Goal: Information Seeking & Learning: Check status

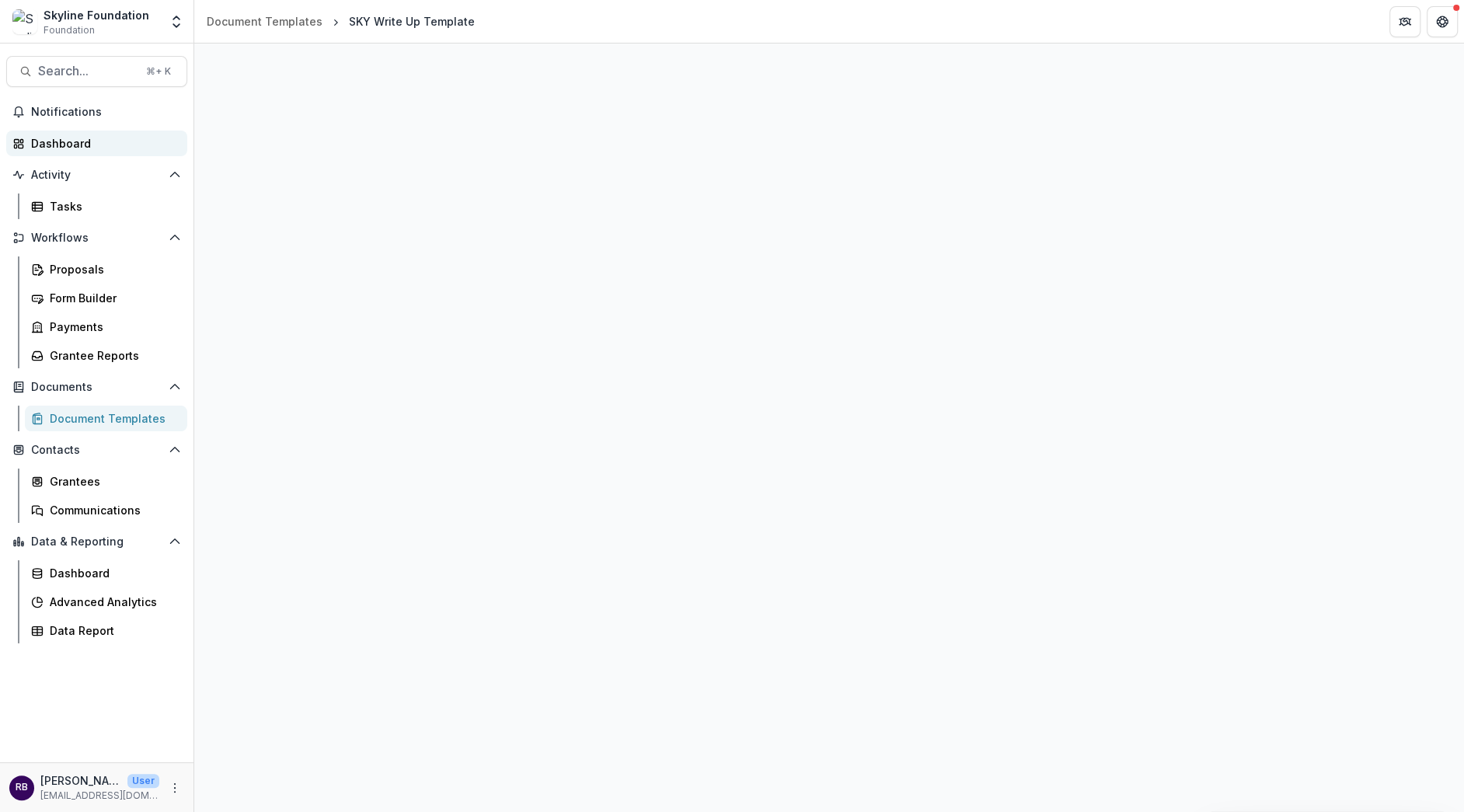
click at [108, 151] on div "Dashboard" at bounding box center [102, 143] width 143 height 17
select select "**********"
click at [116, 601] on div "Advanced Analytics" at bounding box center [112, 601] width 125 height 17
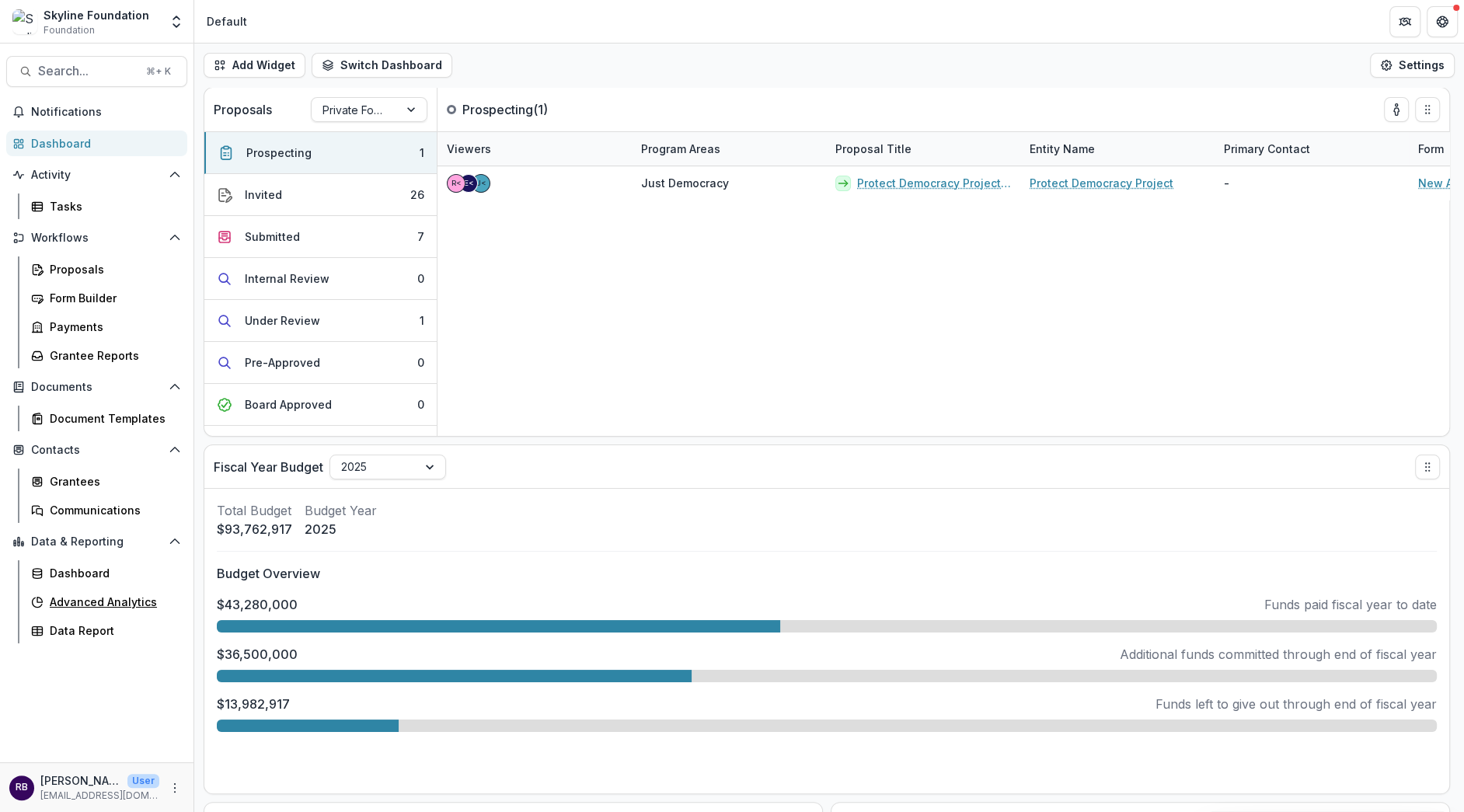
select select "******"
click at [374, 67] on button "Switch Dashboard" at bounding box center [382, 65] width 140 height 25
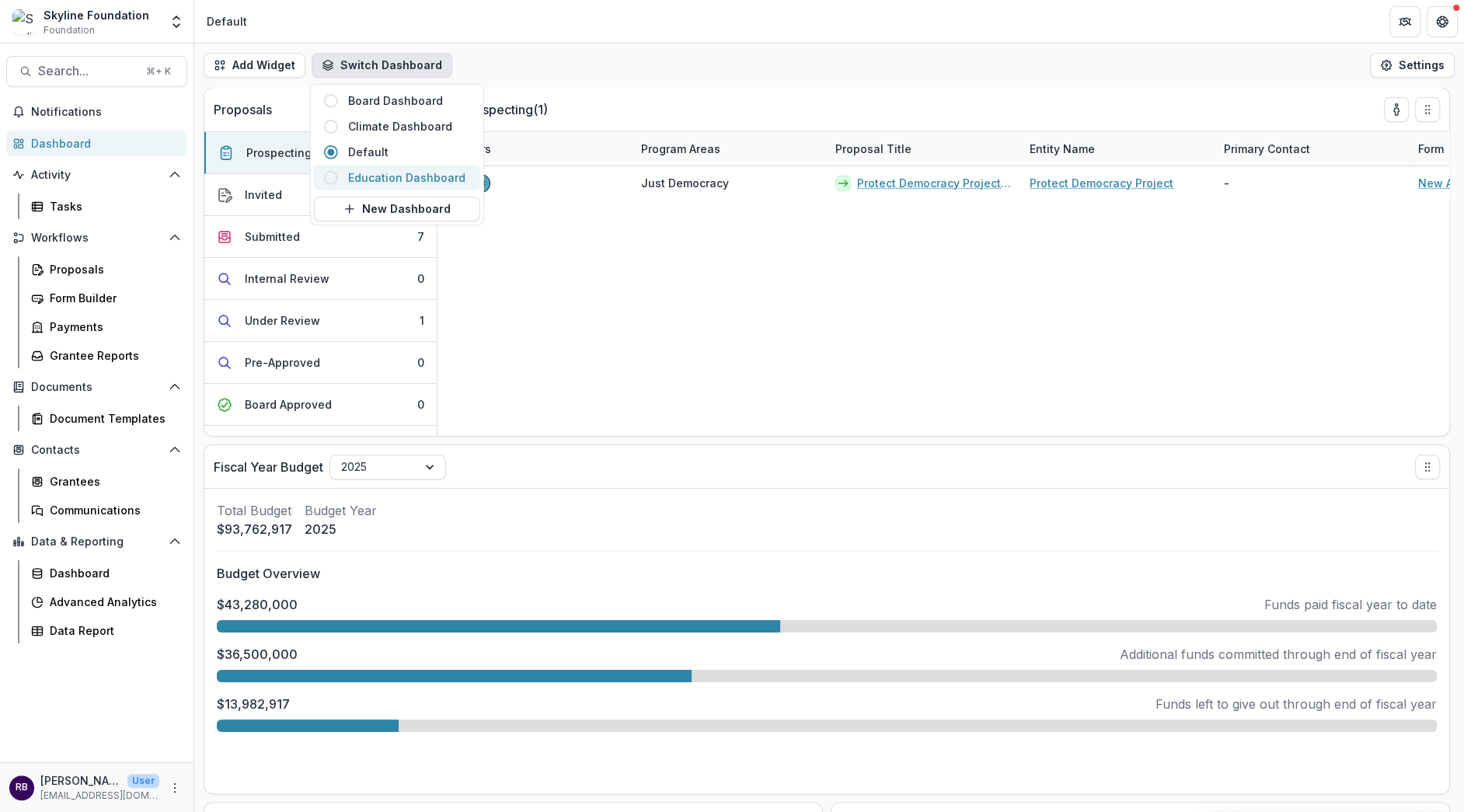
click at [394, 170] on span "Education Dashboard" at bounding box center [410, 177] width 123 height 17
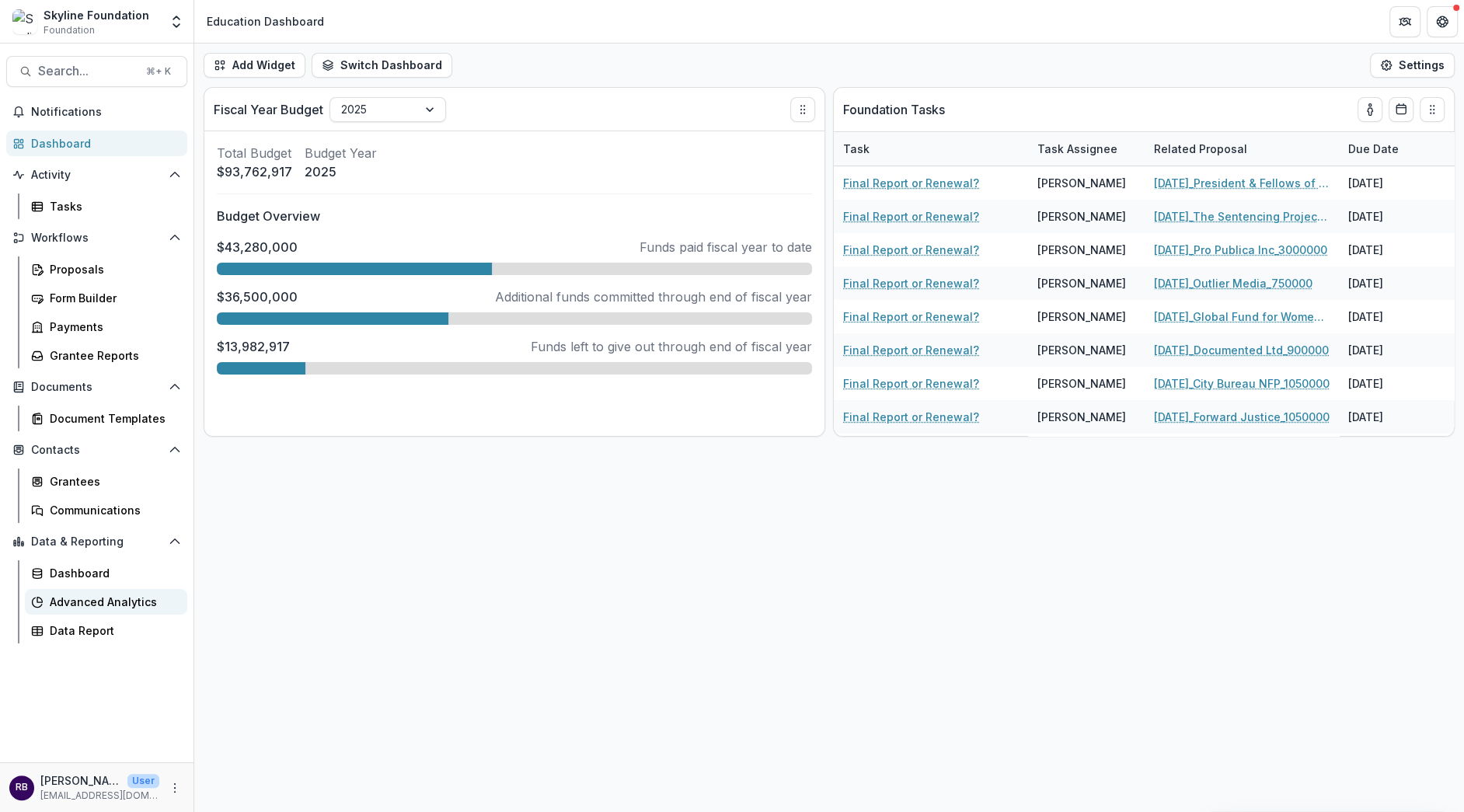
click at [100, 606] on div "Advanced Analytics" at bounding box center [112, 601] width 125 height 17
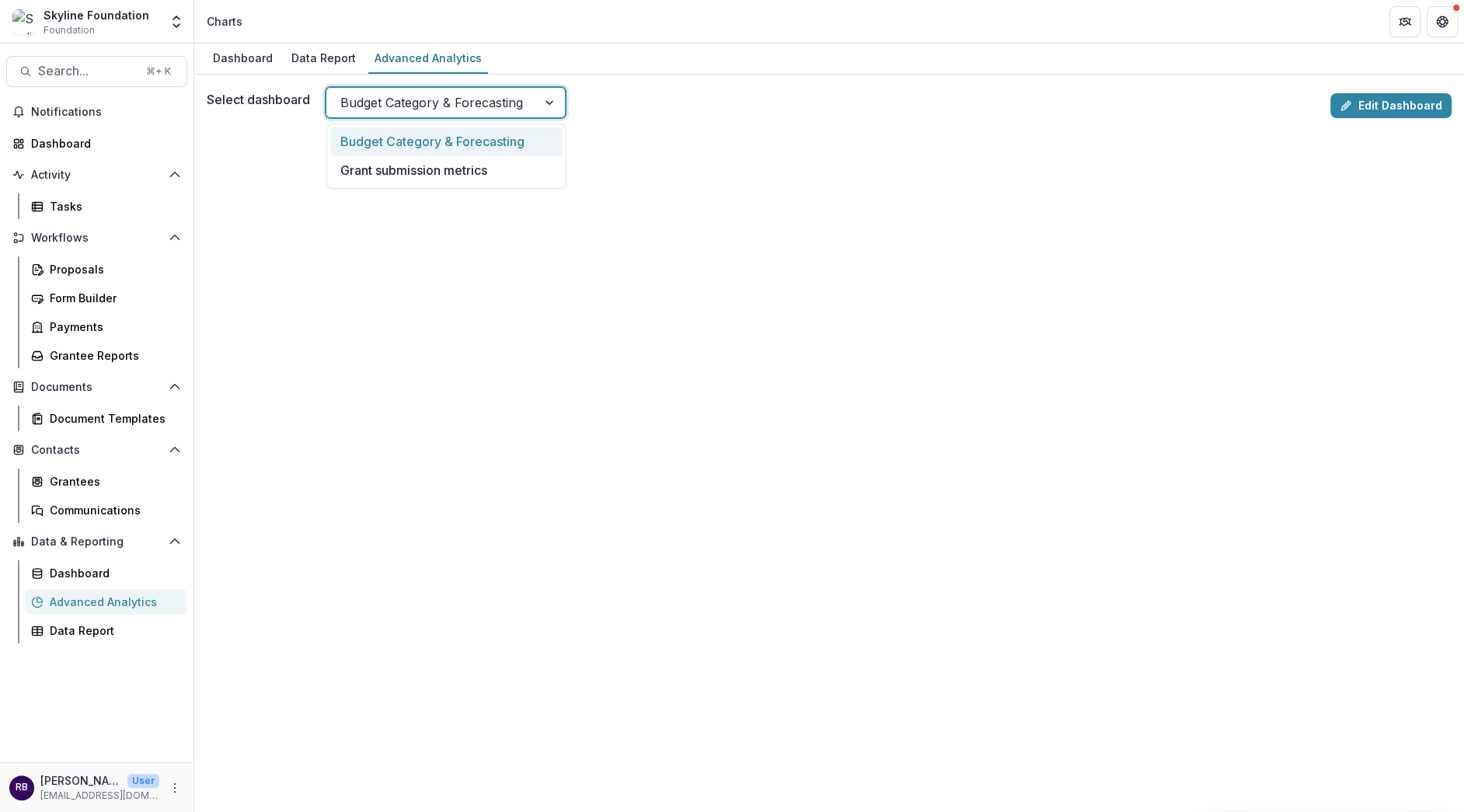
click at [548, 105] on div at bounding box center [551, 102] width 28 height 29
click at [525, 142] on div "Budget Category & Forecasting" at bounding box center [447, 141] width 232 height 28
click at [543, 98] on div at bounding box center [551, 102] width 28 height 29
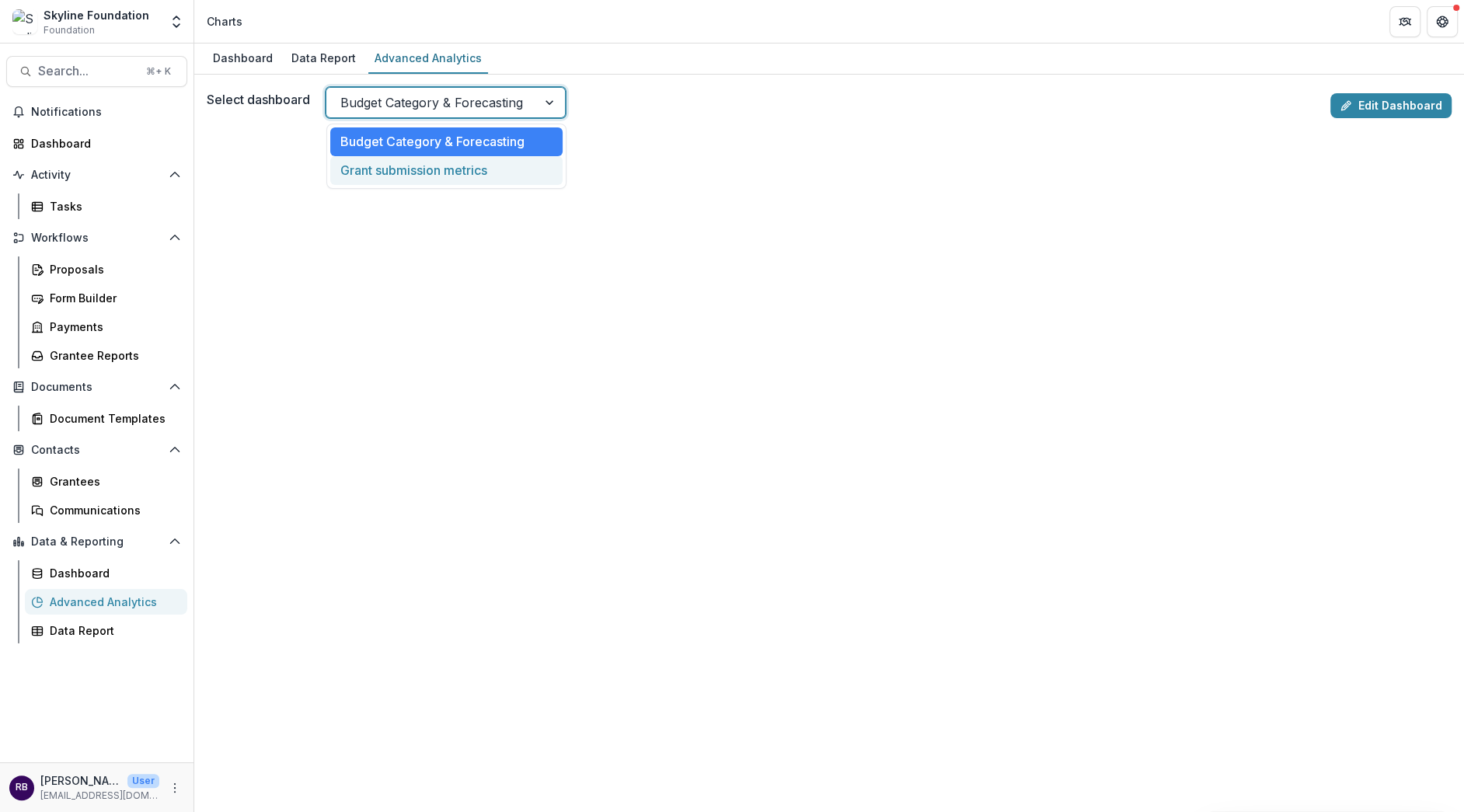
click at [503, 170] on div "Grant submission metrics" at bounding box center [447, 170] width 232 height 28
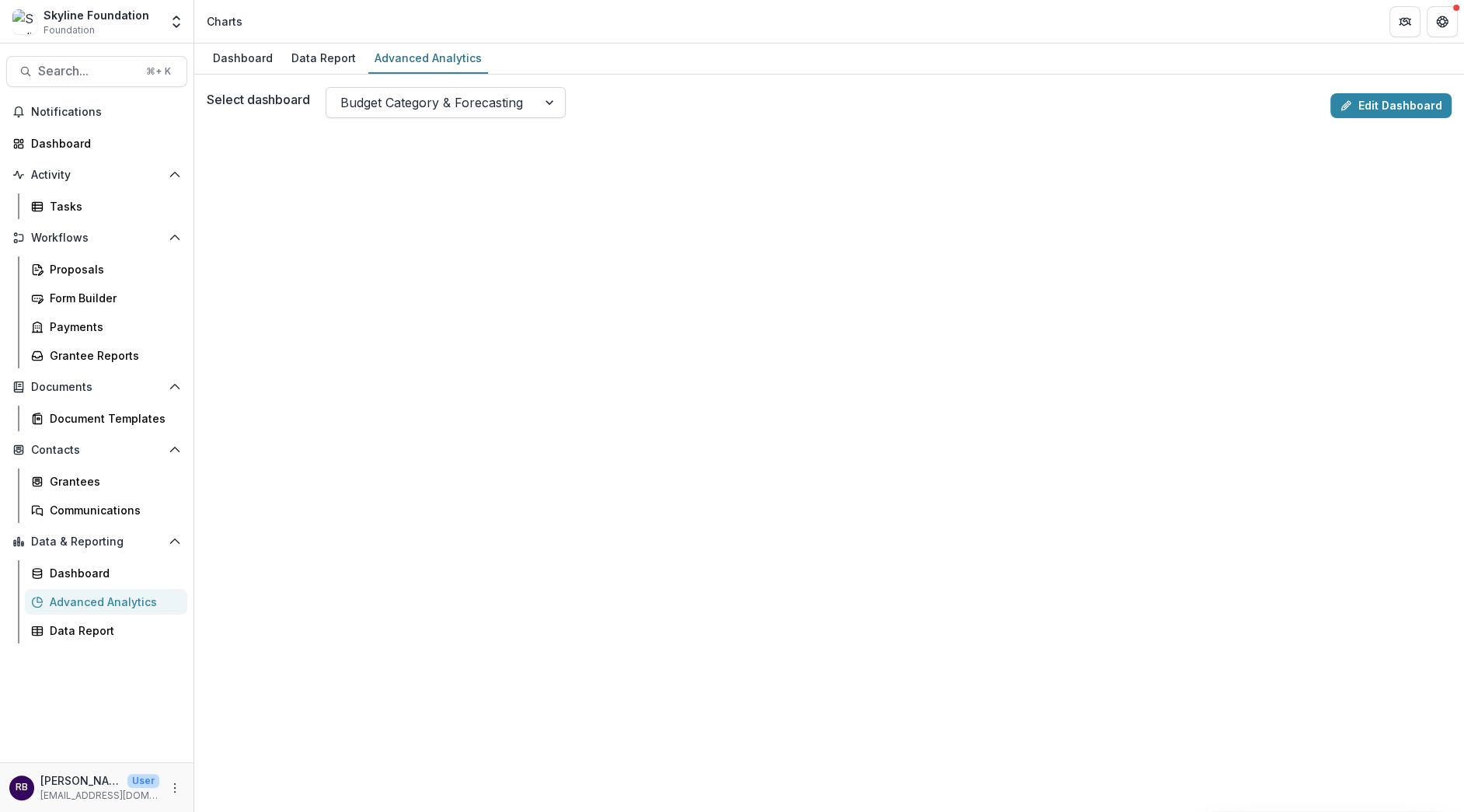
click at [464, 104] on div at bounding box center [431, 102] width 182 height 21
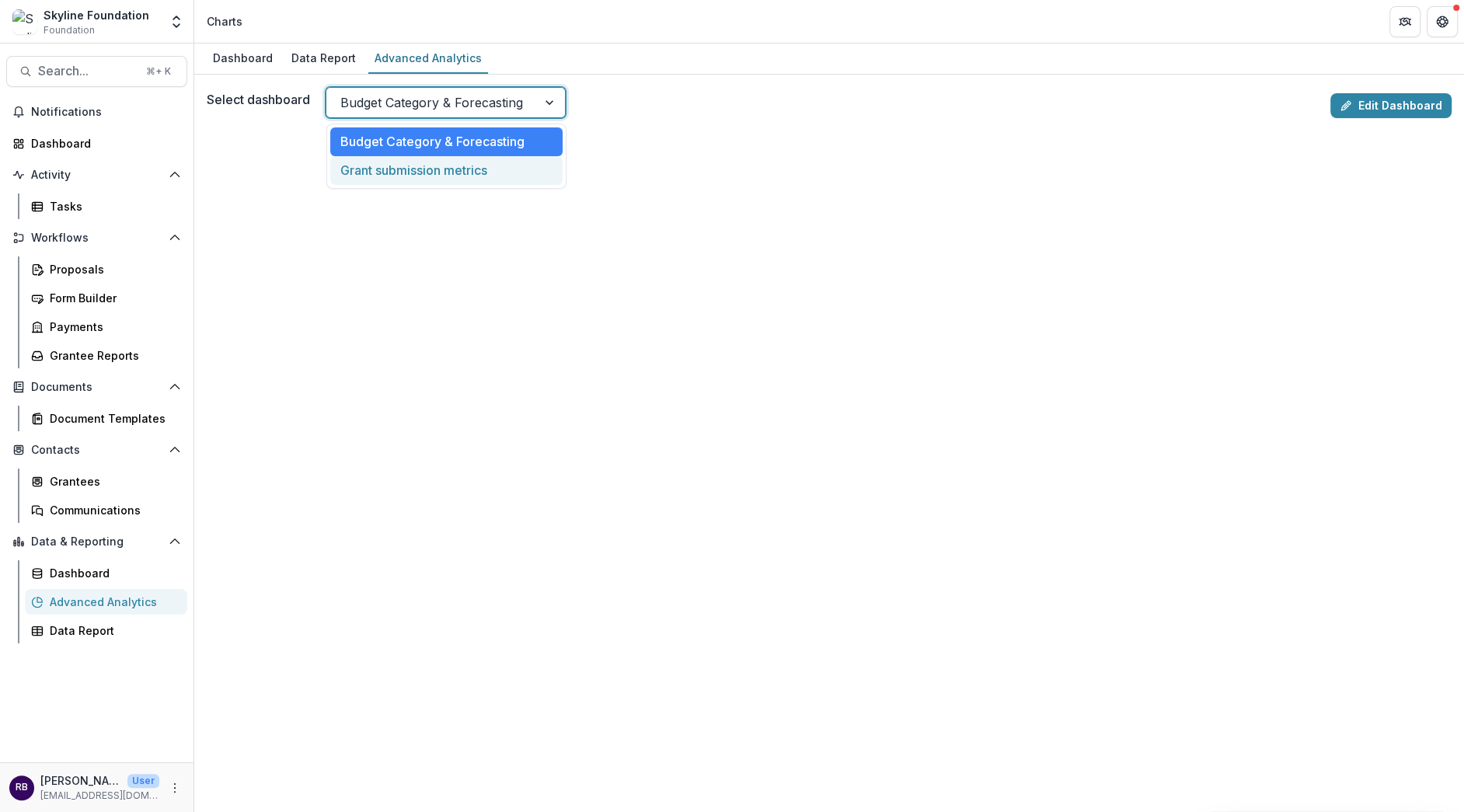
click at [481, 166] on div "Grant submission metrics" at bounding box center [447, 170] width 232 height 28
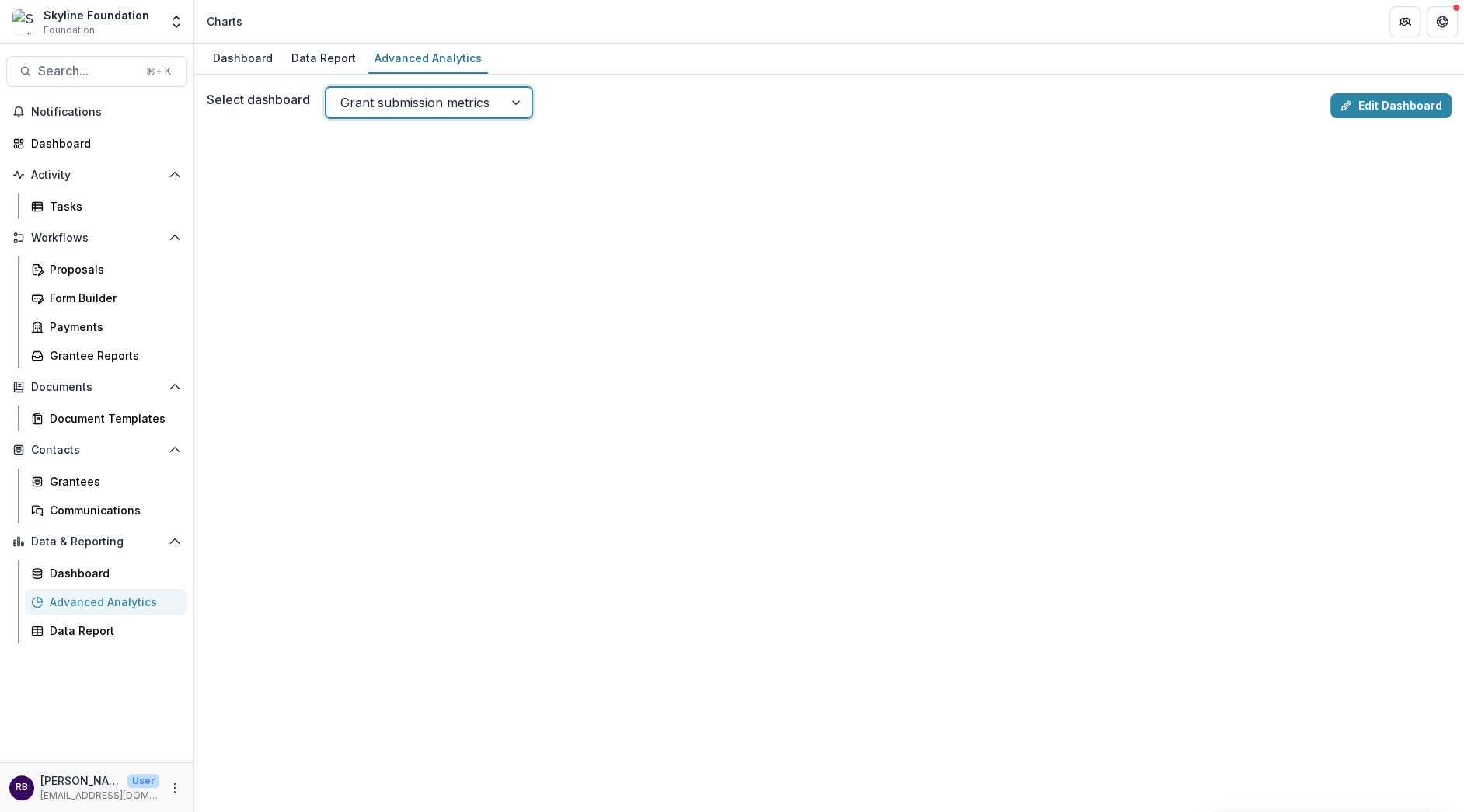
click at [506, 102] on div at bounding box center [517, 102] width 28 height 29
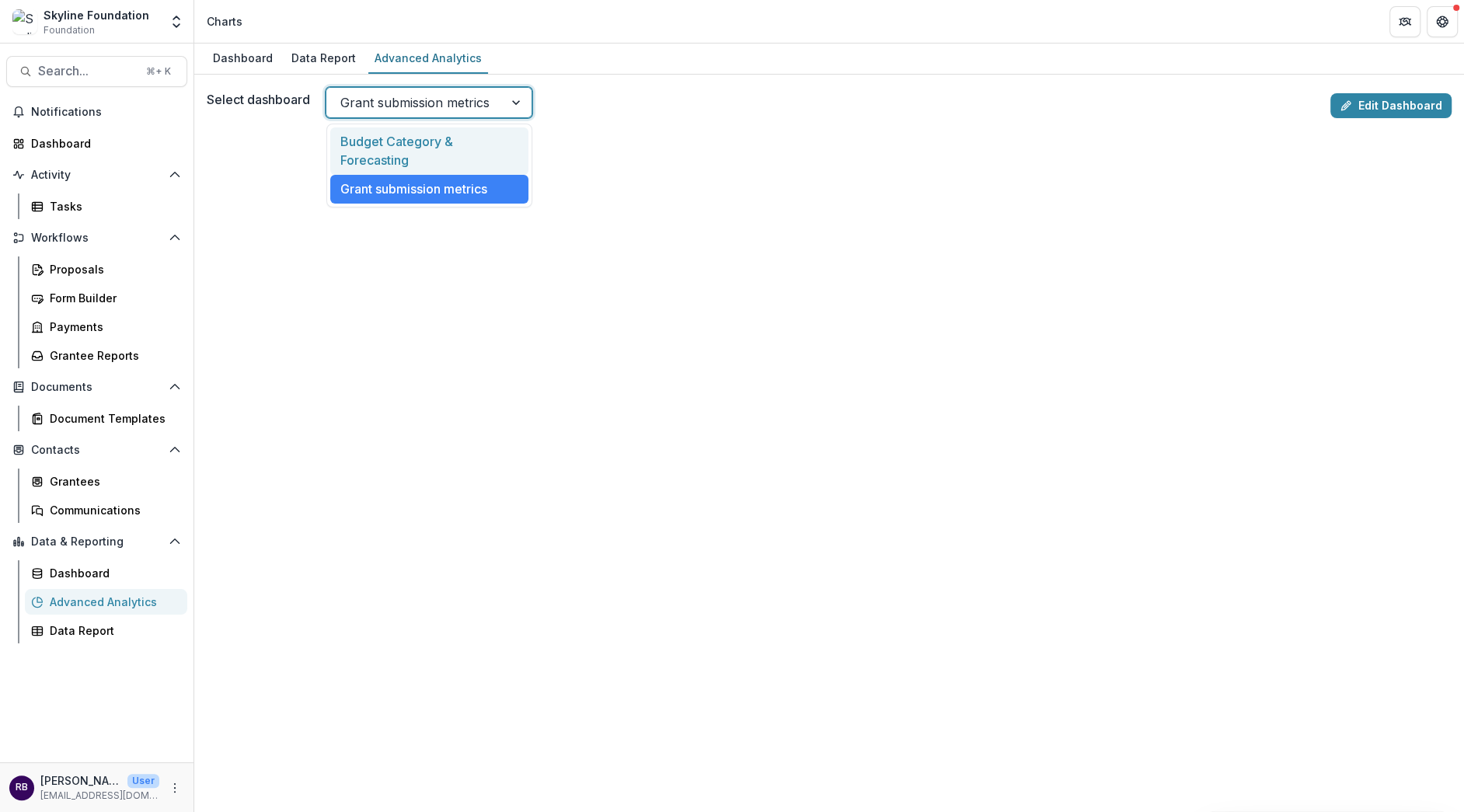
click at [495, 133] on div "Budget Category & Forecasting" at bounding box center [429, 151] width 198 height 48
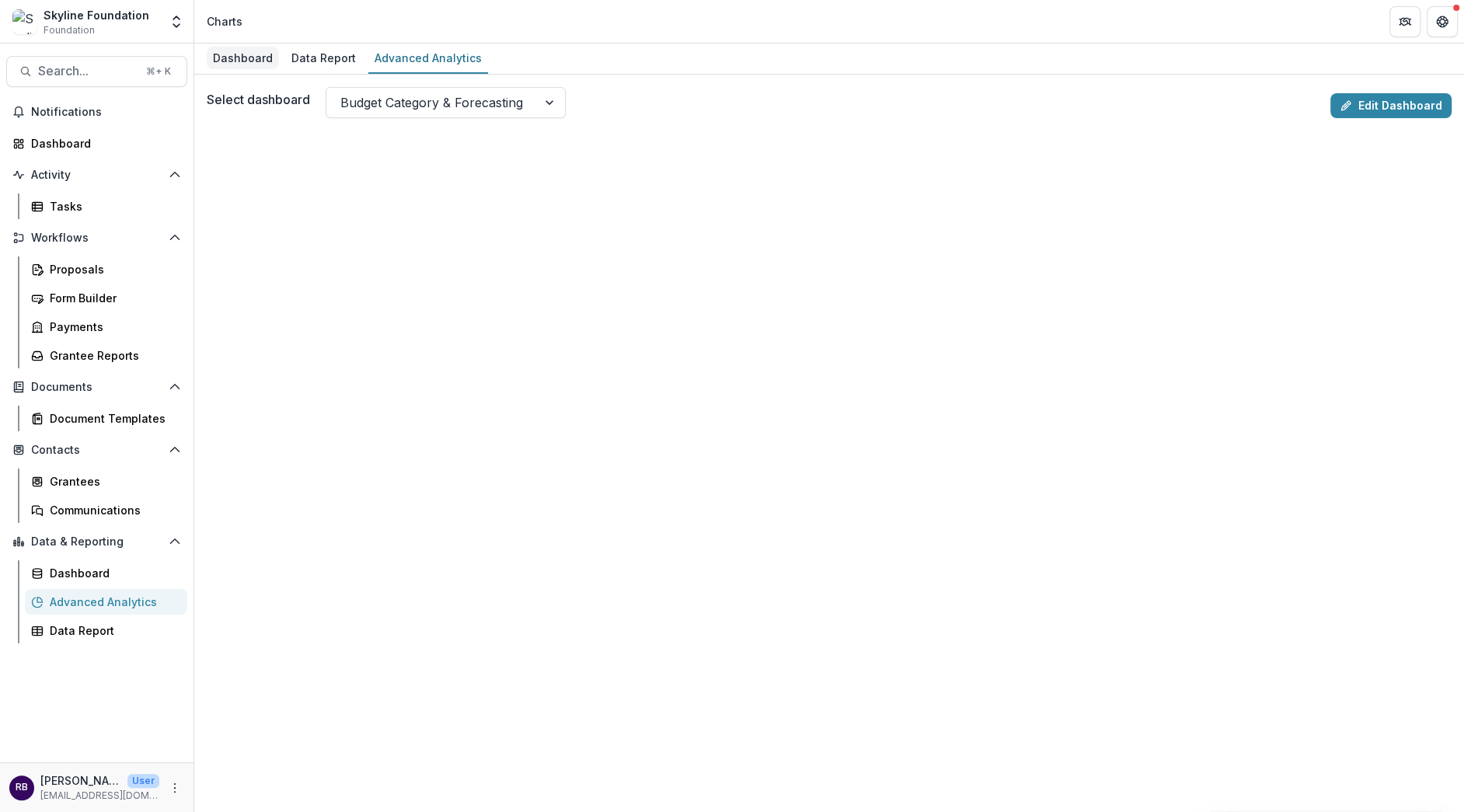
click at [250, 63] on div "Dashboard" at bounding box center [243, 58] width 72 height 22
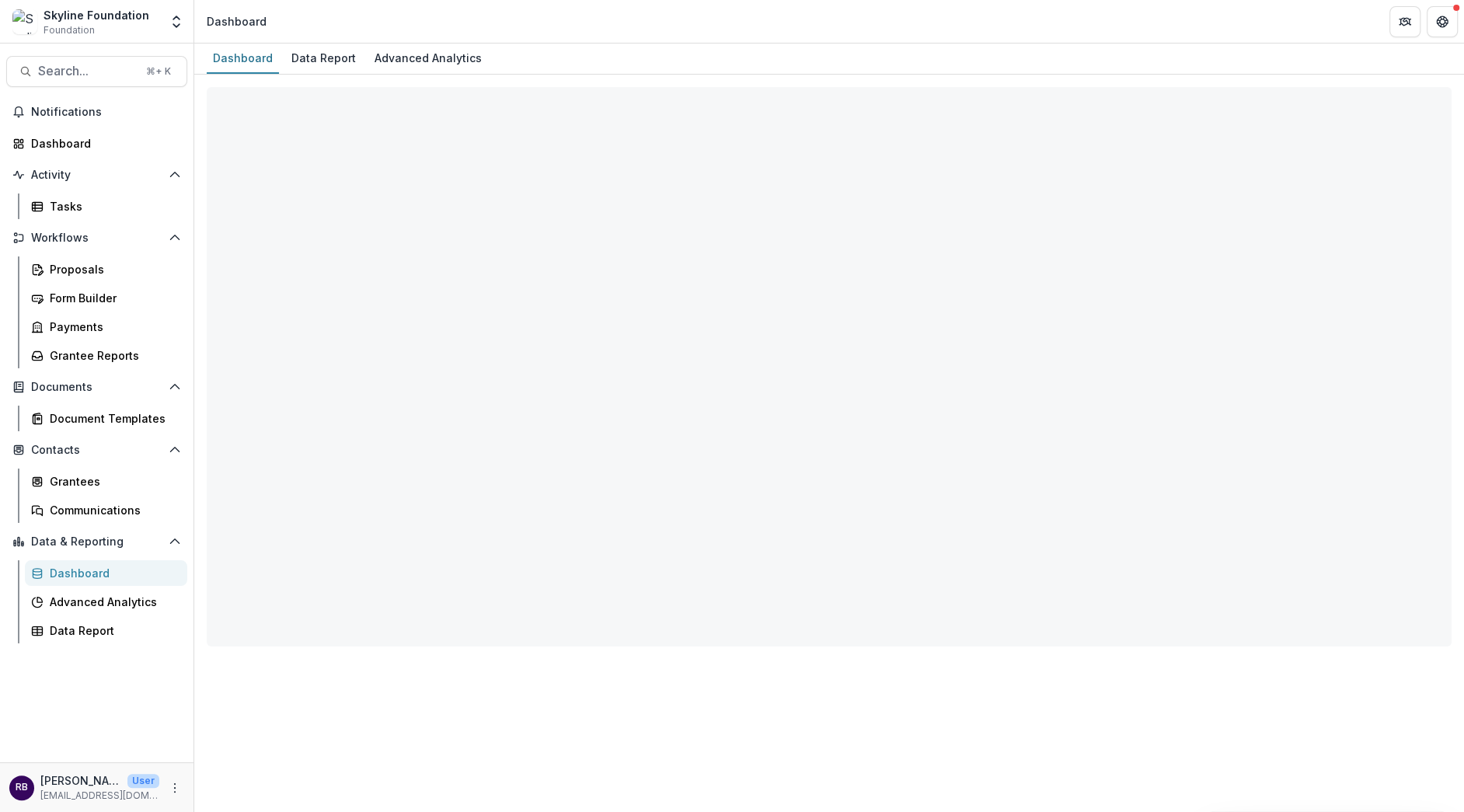
select select "**********"
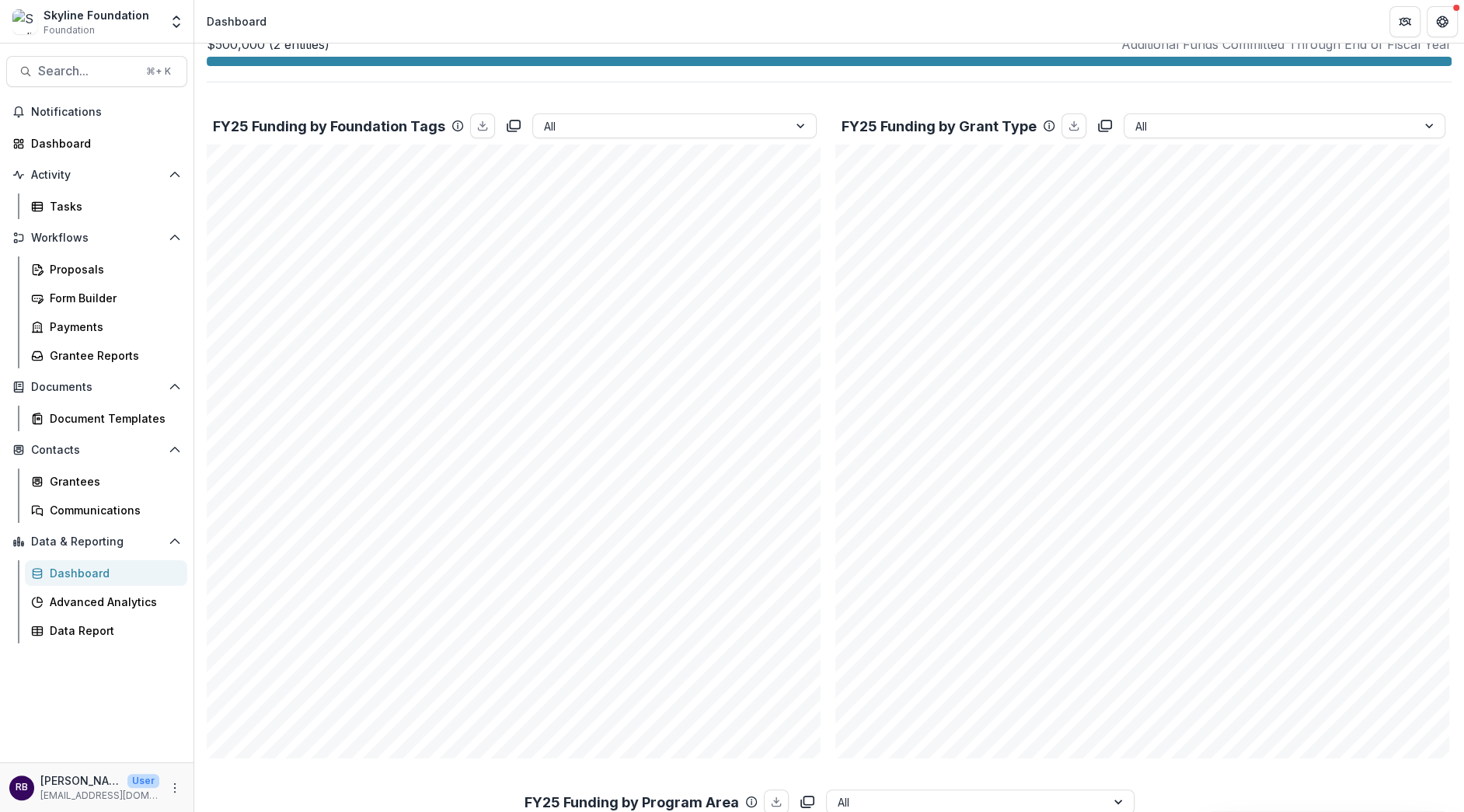
scroll to position [1119, 0]
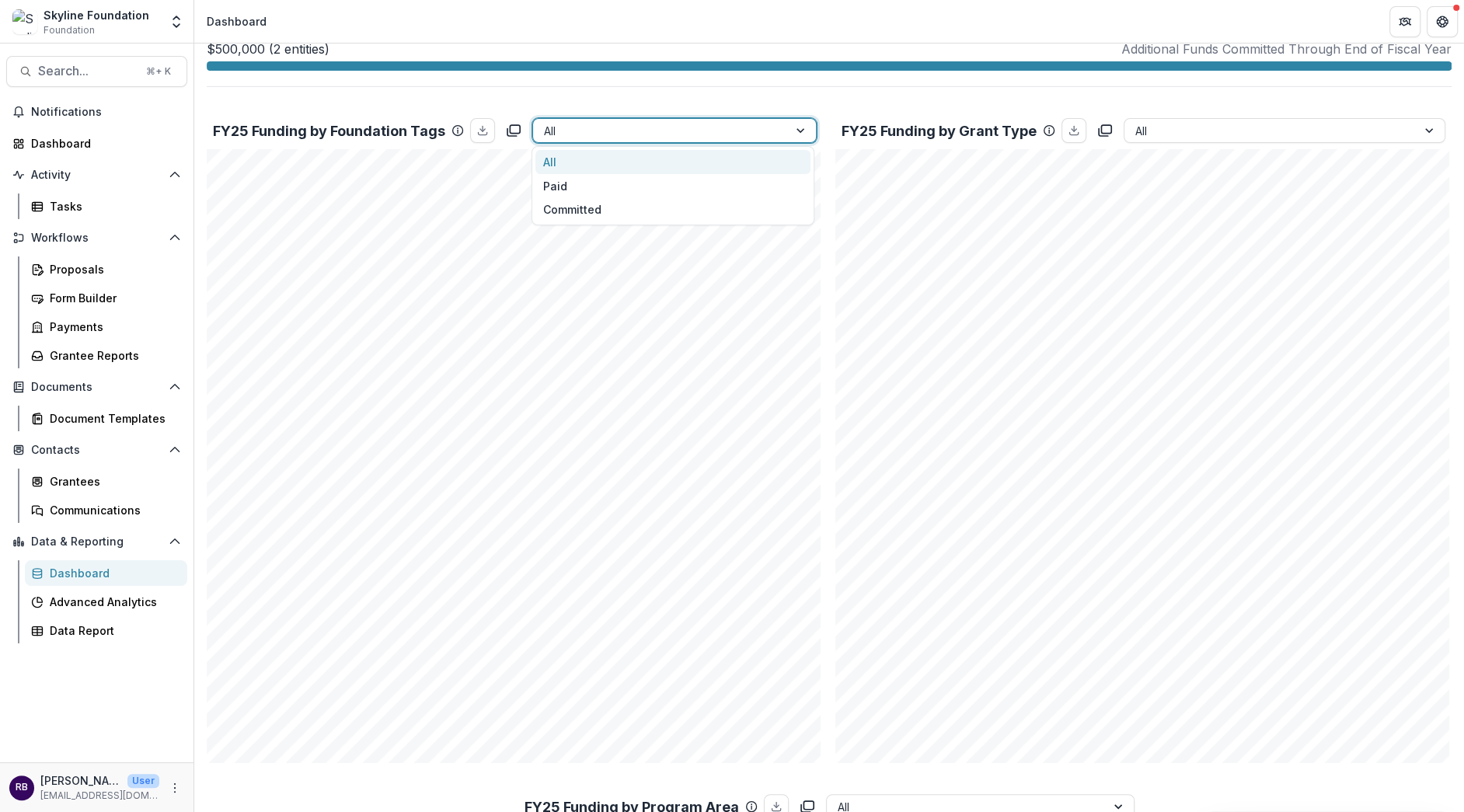
click at [802, 132] on div at bounding box center [802, 131] width 28 height 23
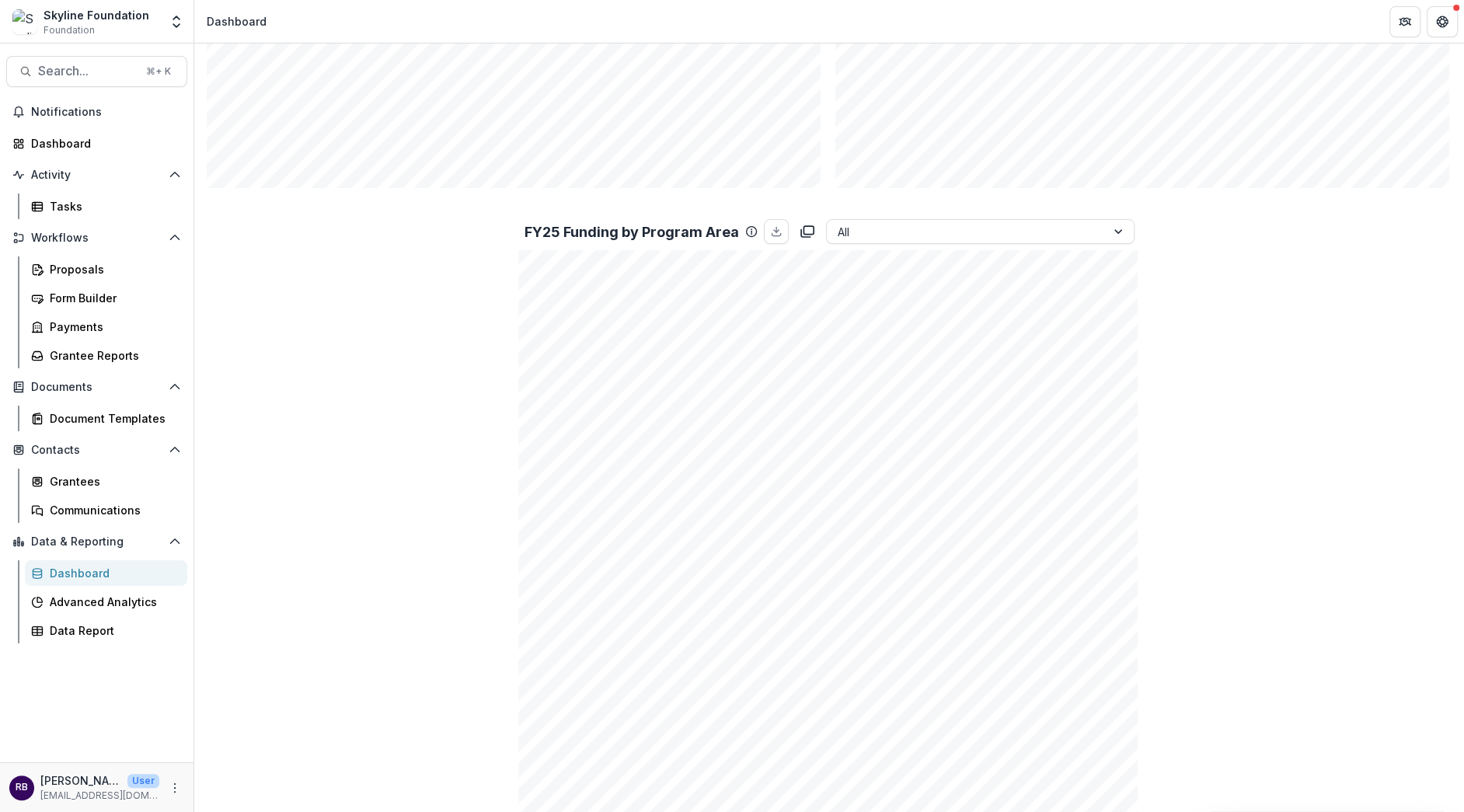
scroll to position [1729, 0]
click at [924, 192] on div at bounding box center [967, 197] width 257 height 19
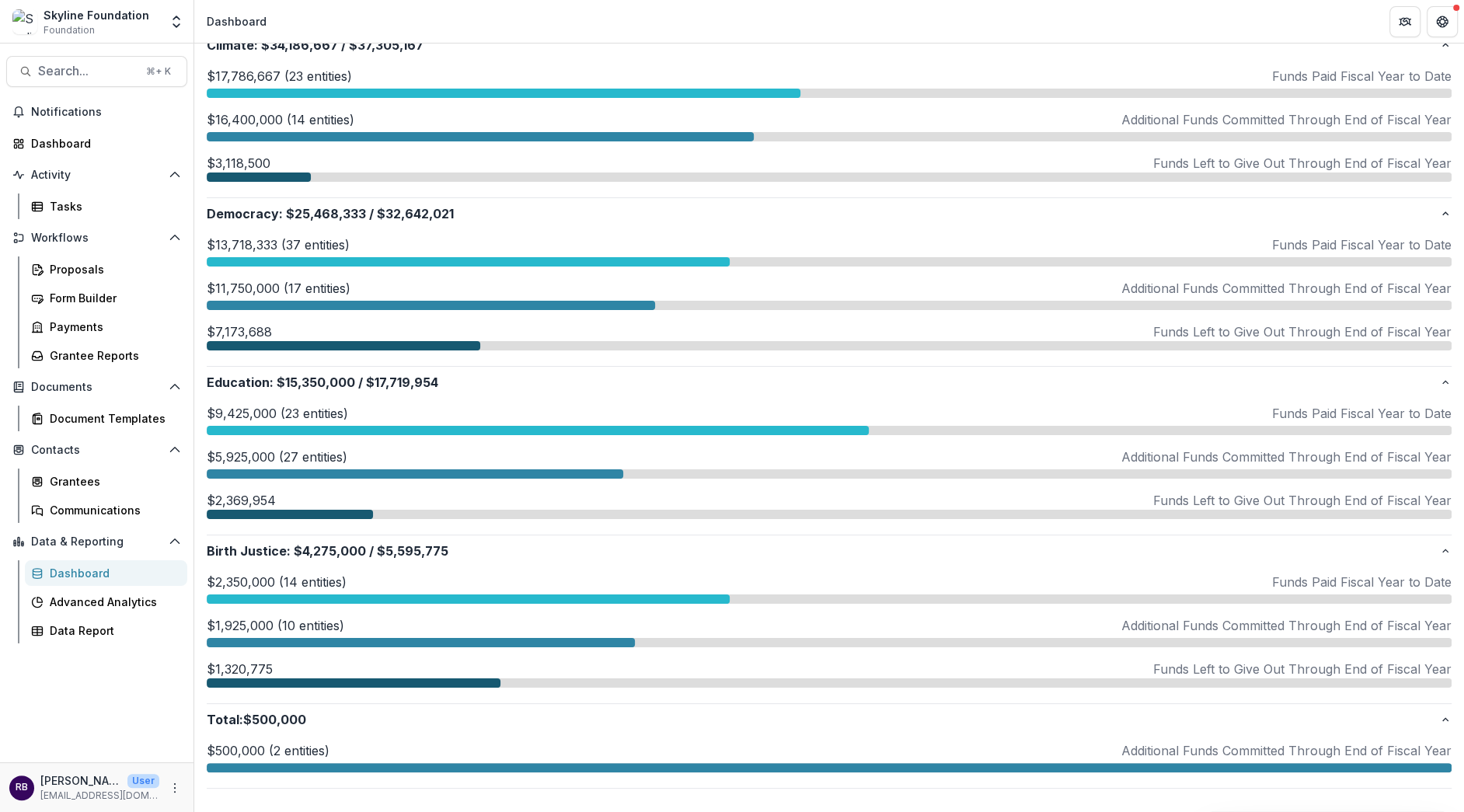
scroll to position [1115, 0]
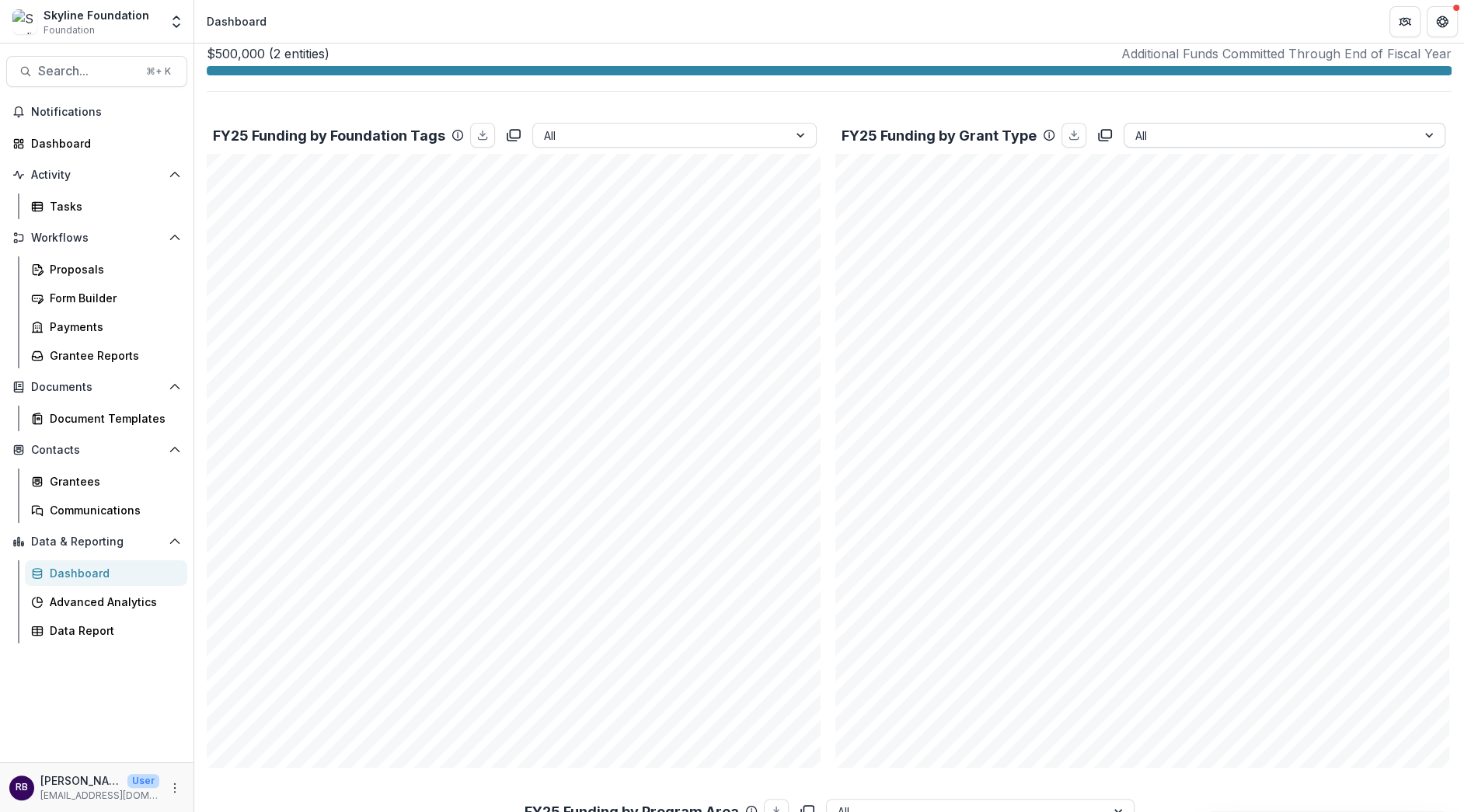
click at [1167, 131] on div at bounding box center [1270, 135] width 270 height 19
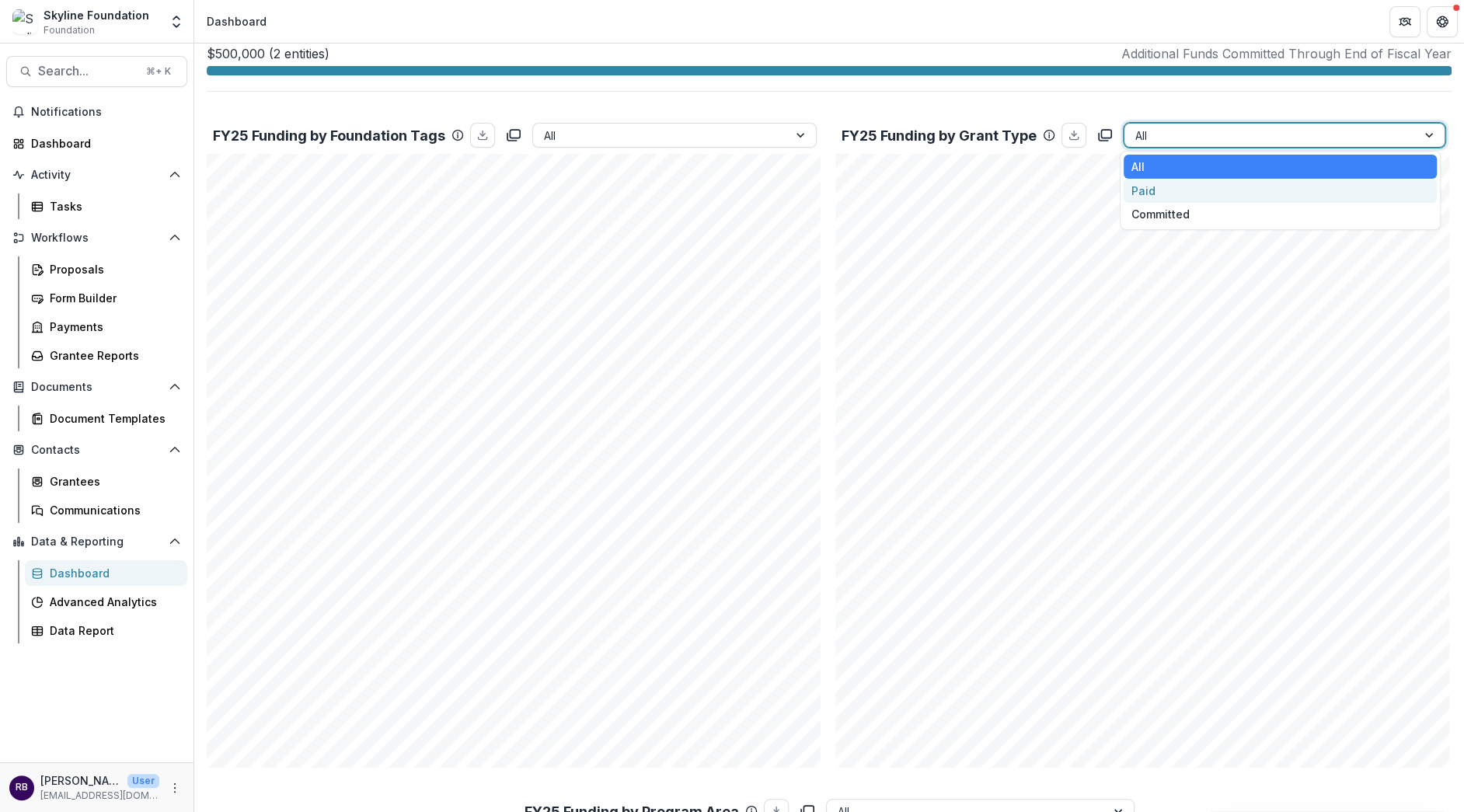
click at [1167, 191] on div "Paid" at bounding box center [1280, 190] width 313 height 24
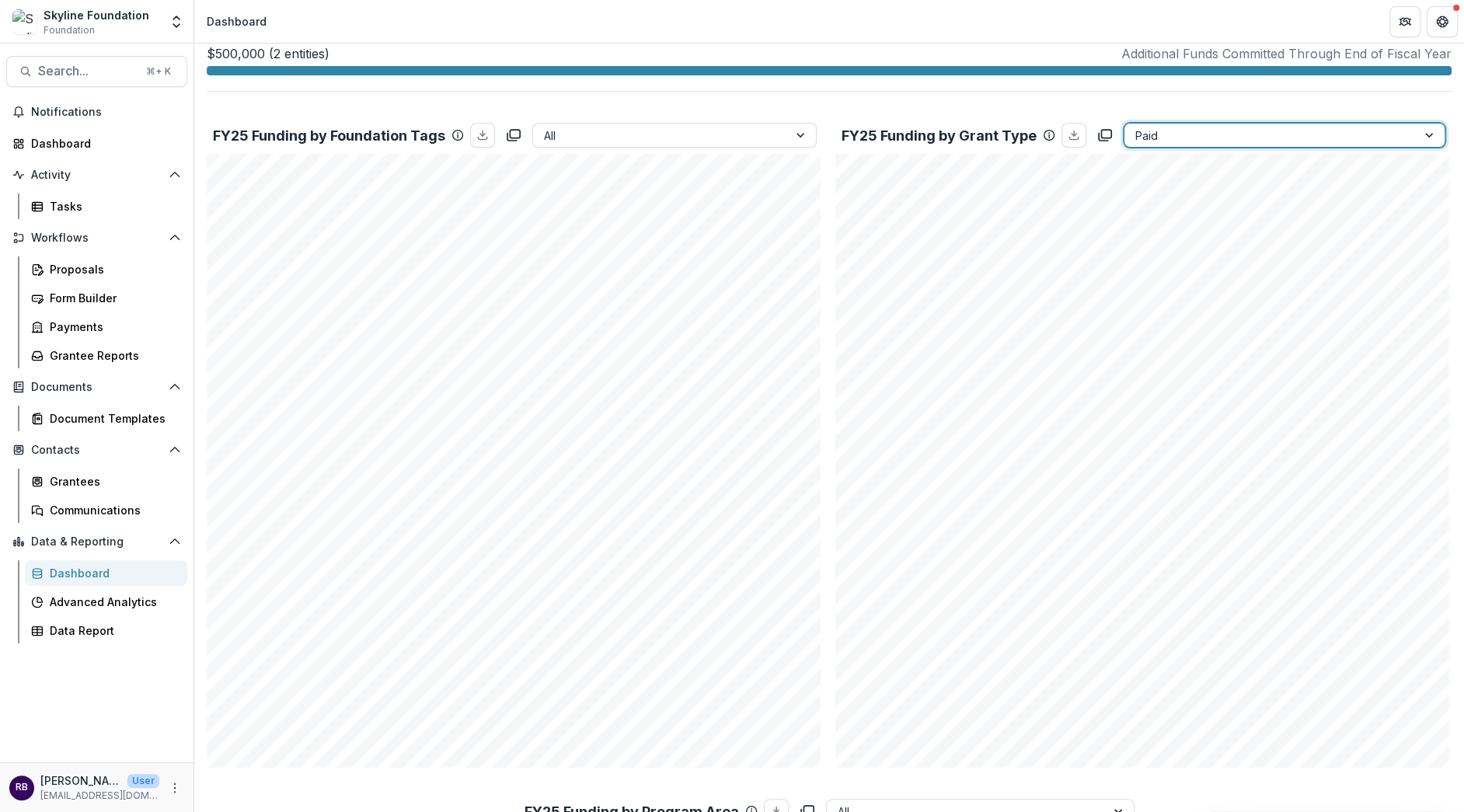
click at [1253, 131] on div at bounding box center [1270, 135] width 270 height 19
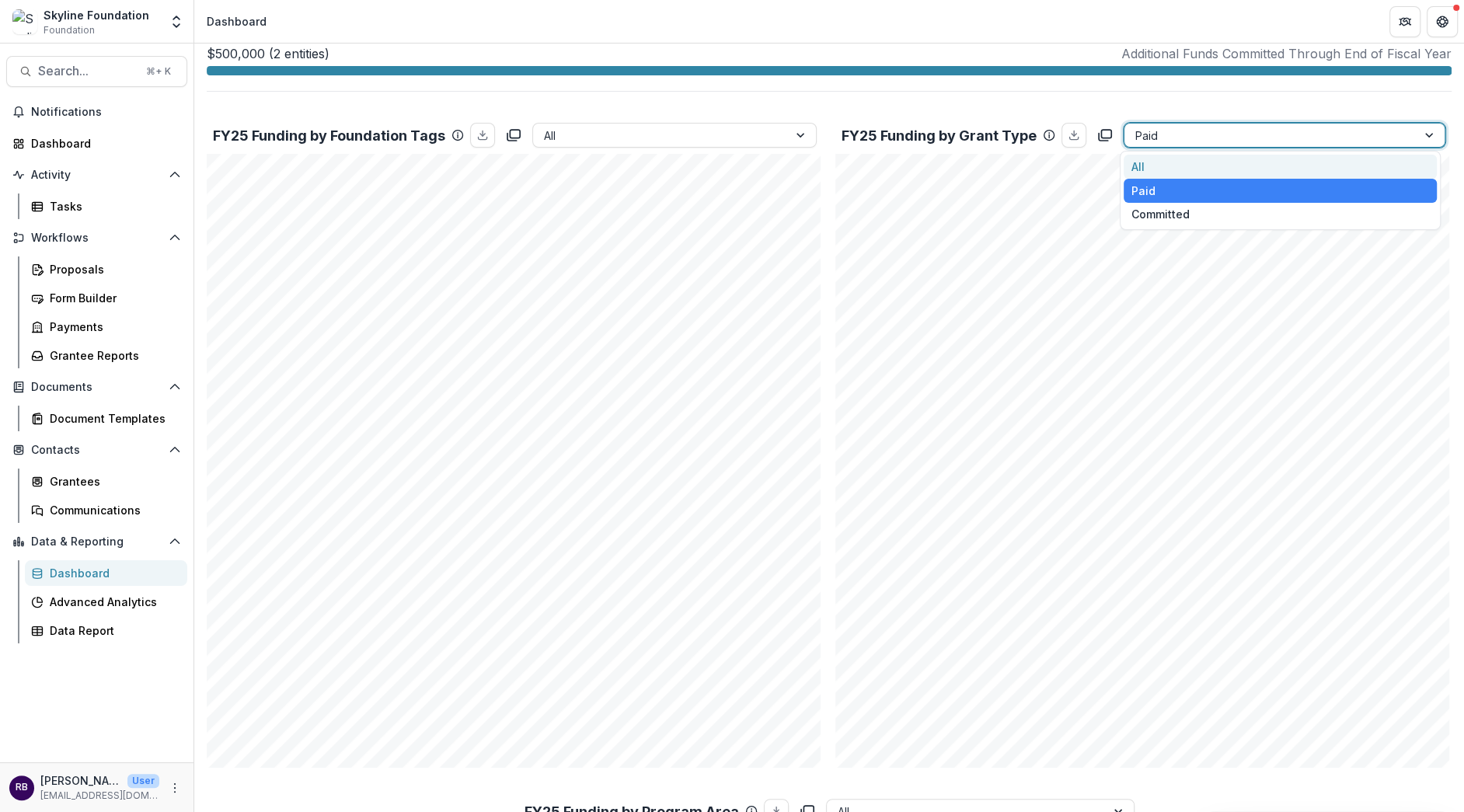
click at [1237, 159] on div "All" at bounding box center [1280, 167] width 313 height 24
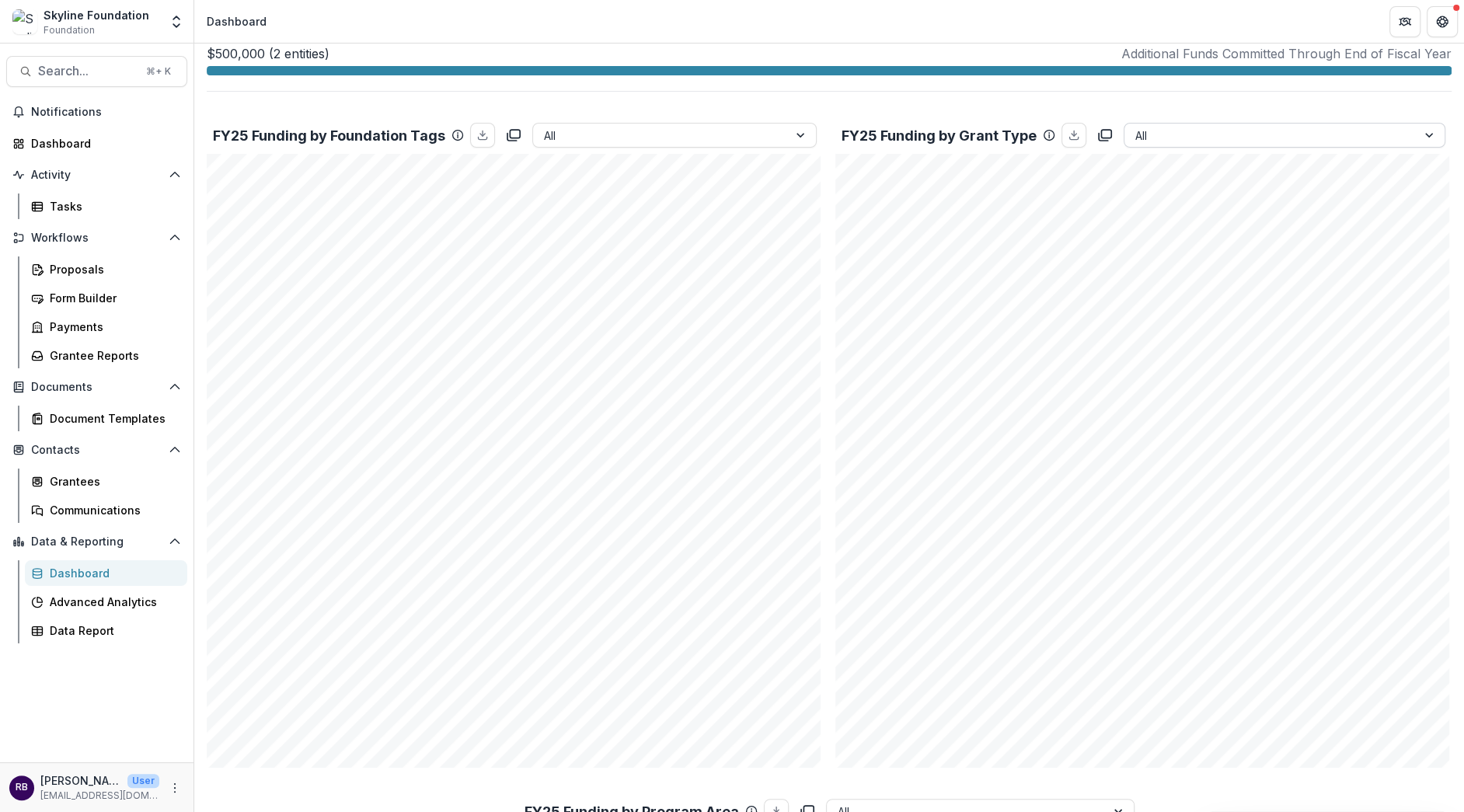
click at [1253, 139] on div at bounding box center [1270, 135] width 270 height 19
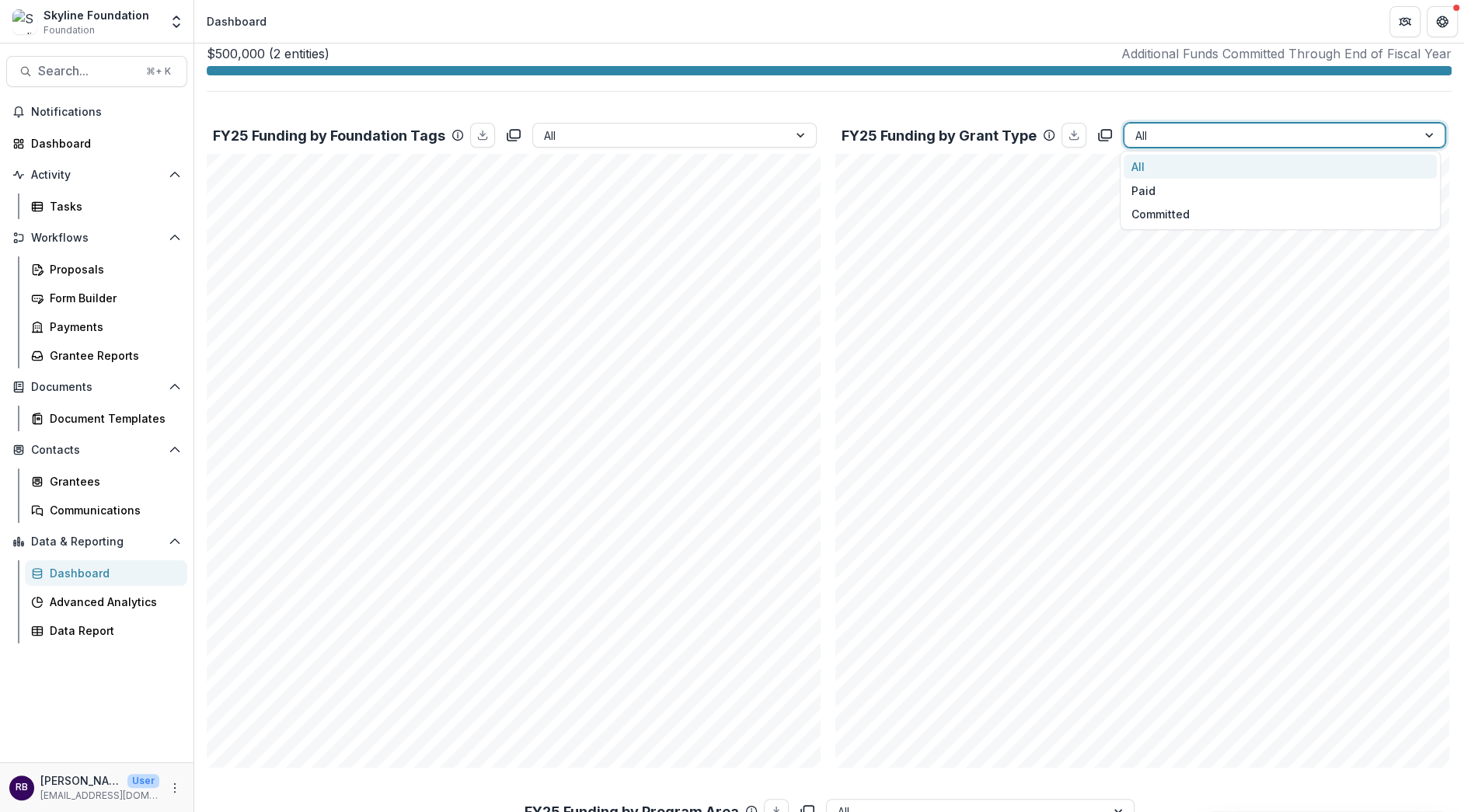
click at [1253, 139] on div at bounding box center [1270, 135] width 270 height 19
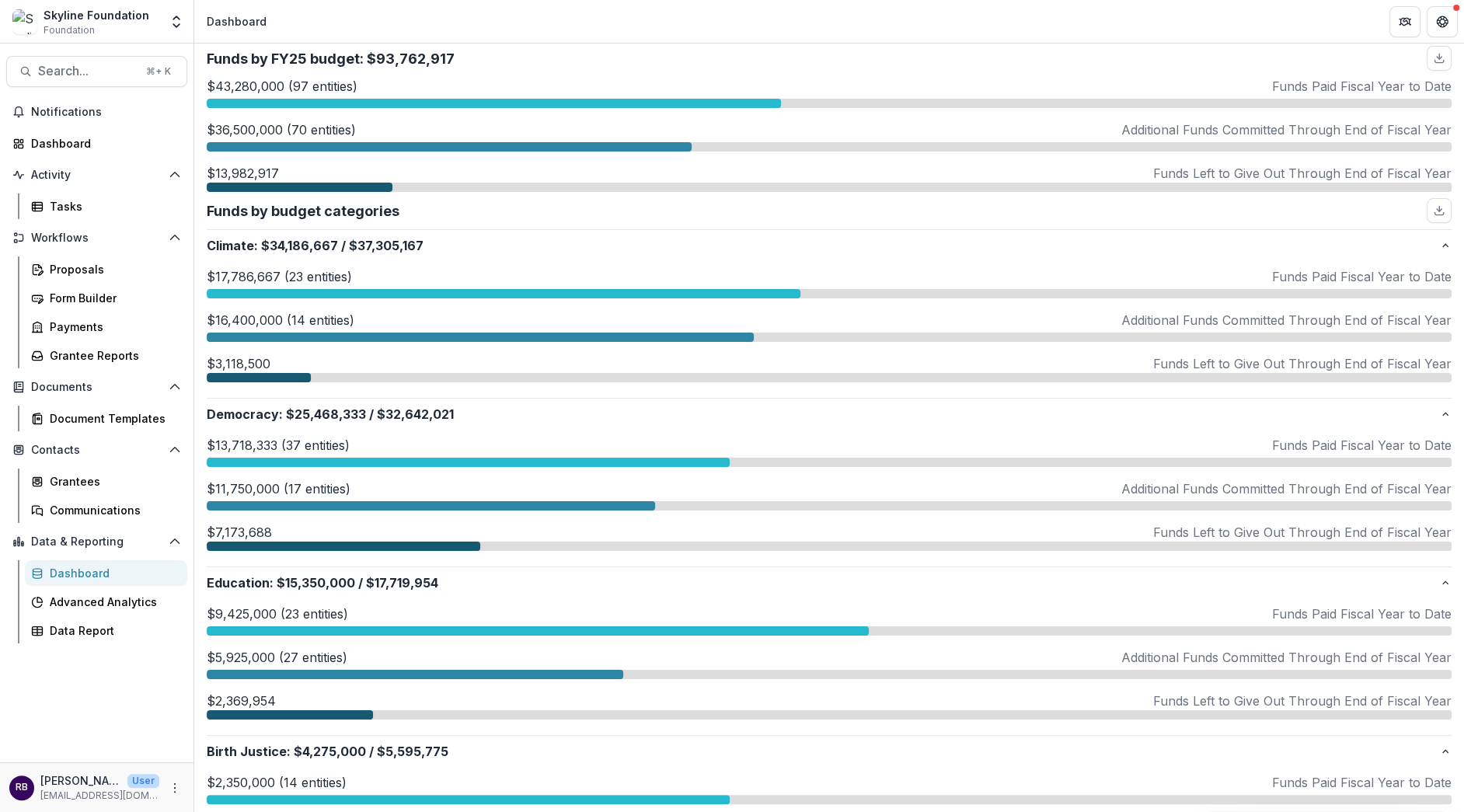
scroll to position [0, 0]
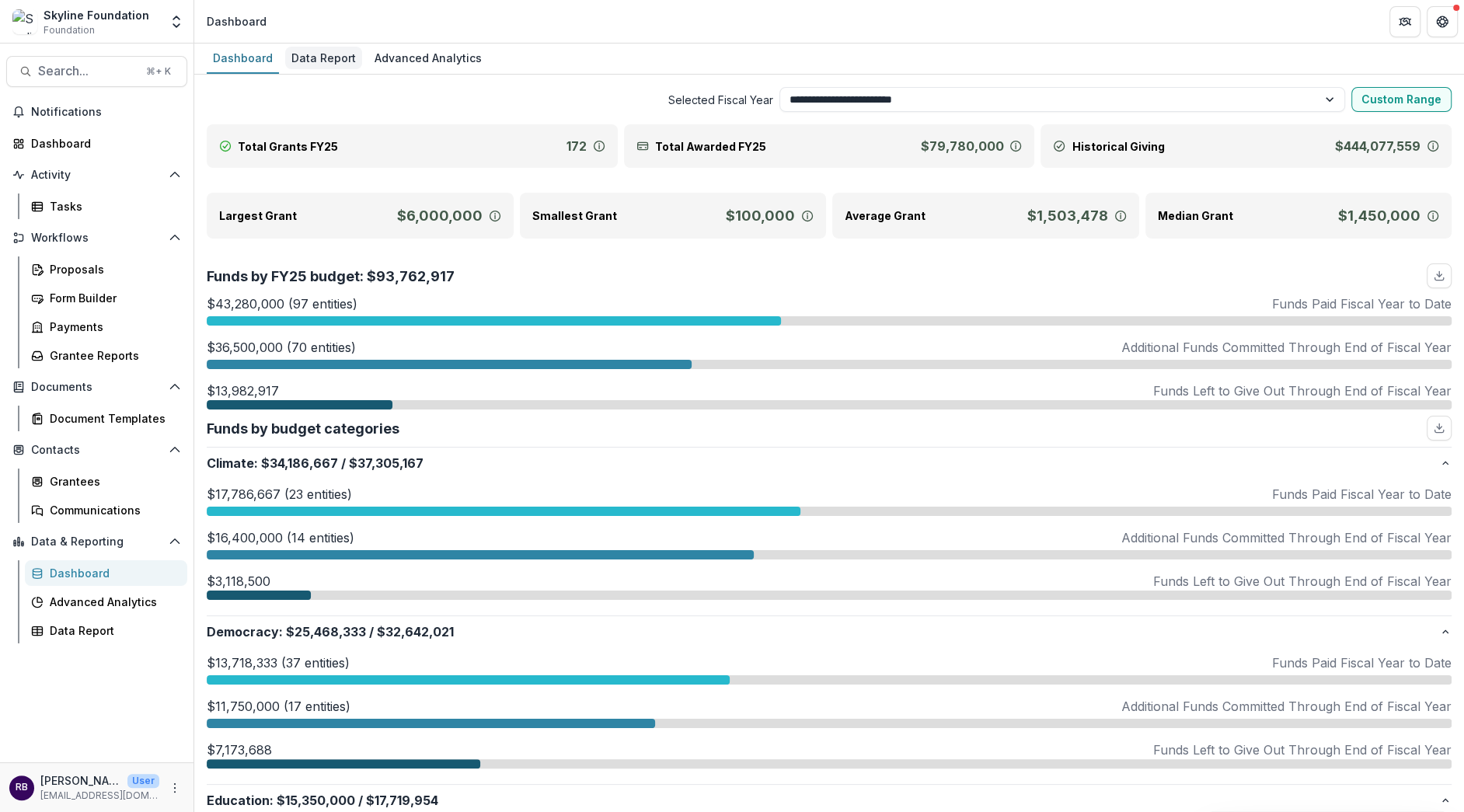
click at [336, 61] on div "Data Report" at bounding box center [323, 58] width 77 height 22
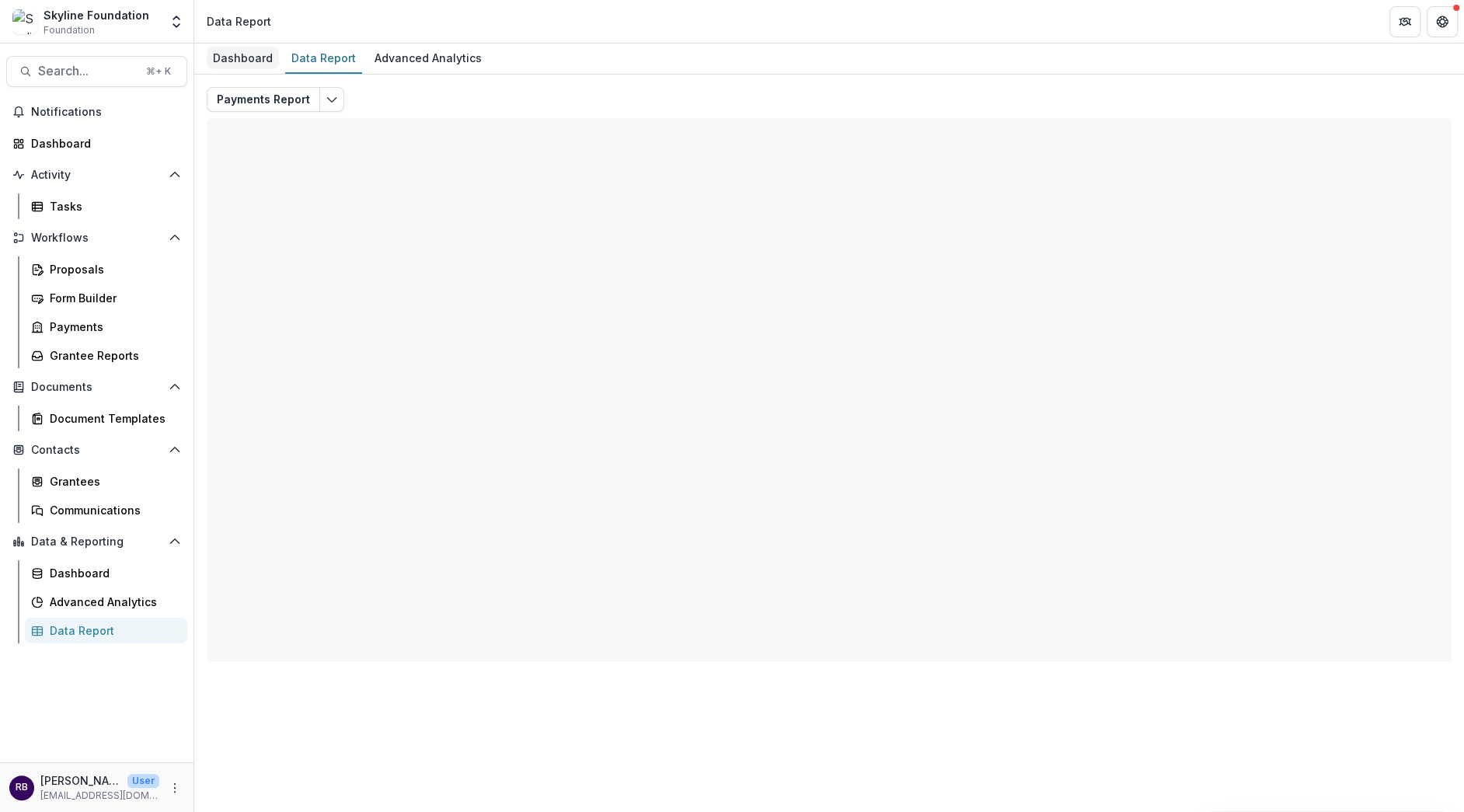
click at [244, 58] on div "Dashboard" at bounding box center [243, 58] width 72 height 22
select select "**********"
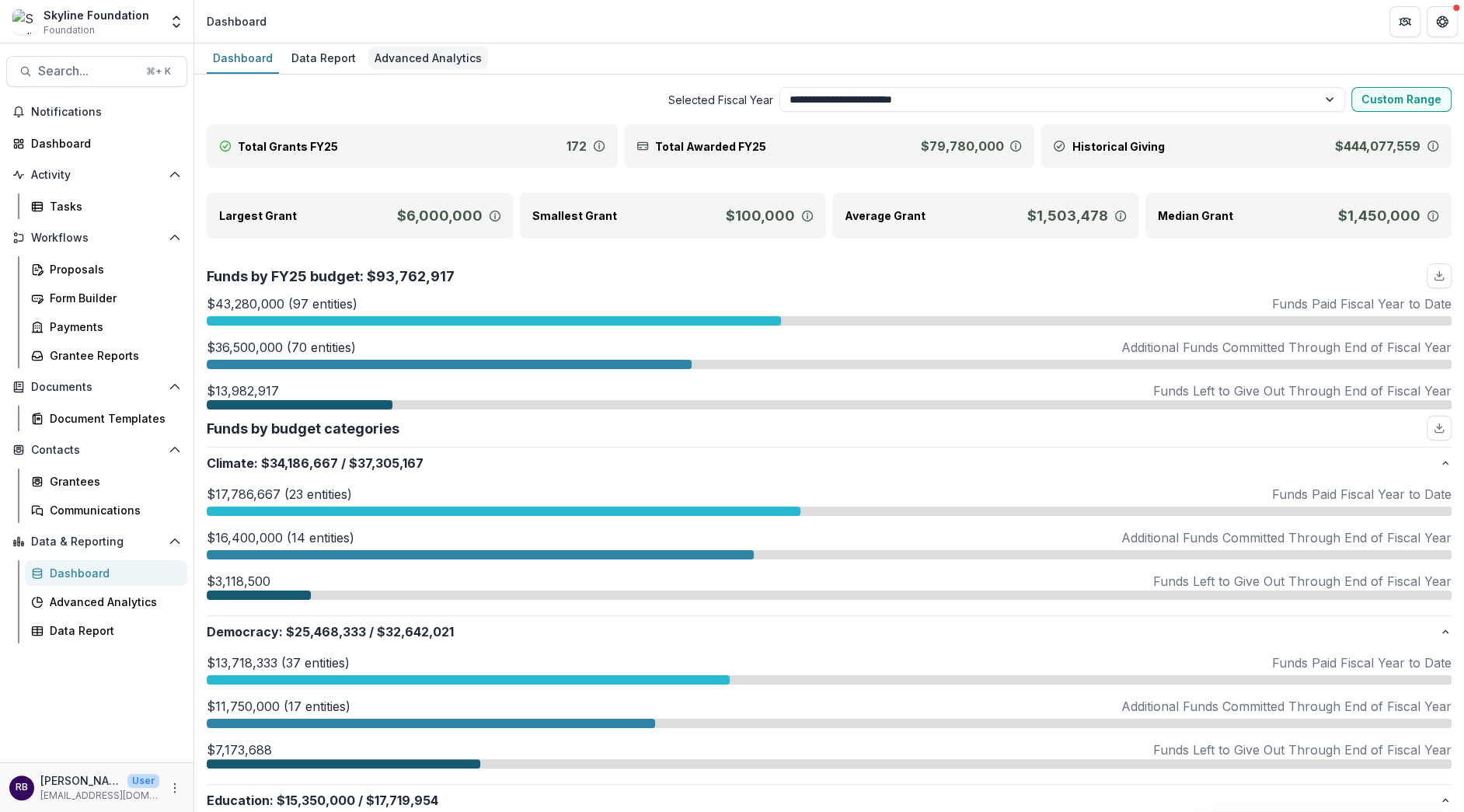
click at [417, 55] on div "Advanced Analytics" at bounding box center [428, 58] width 120 height 22
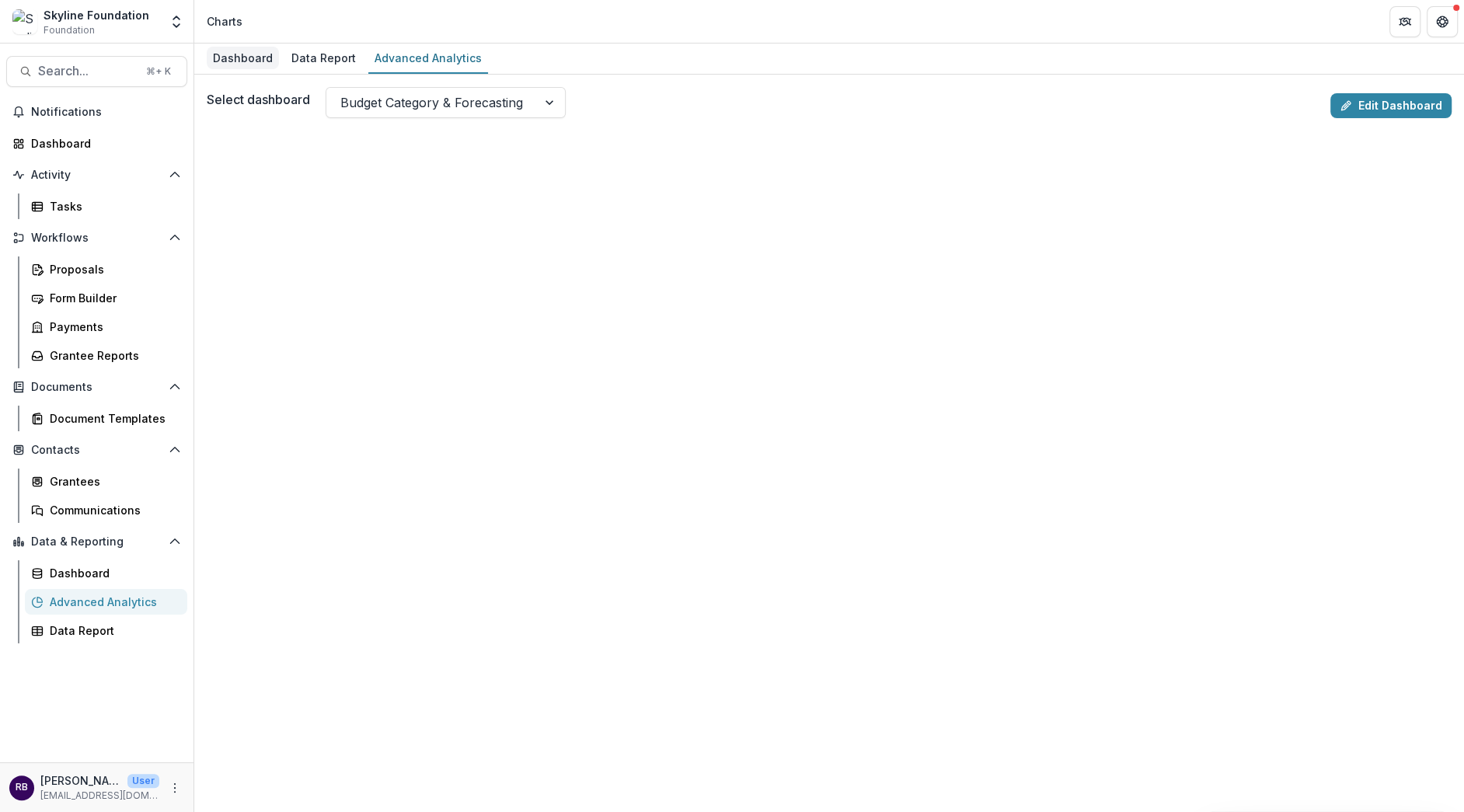
click at [248, 65] on div "Dashboard" at bounding box center [243, 58] width 72 height 22
select select "**********"
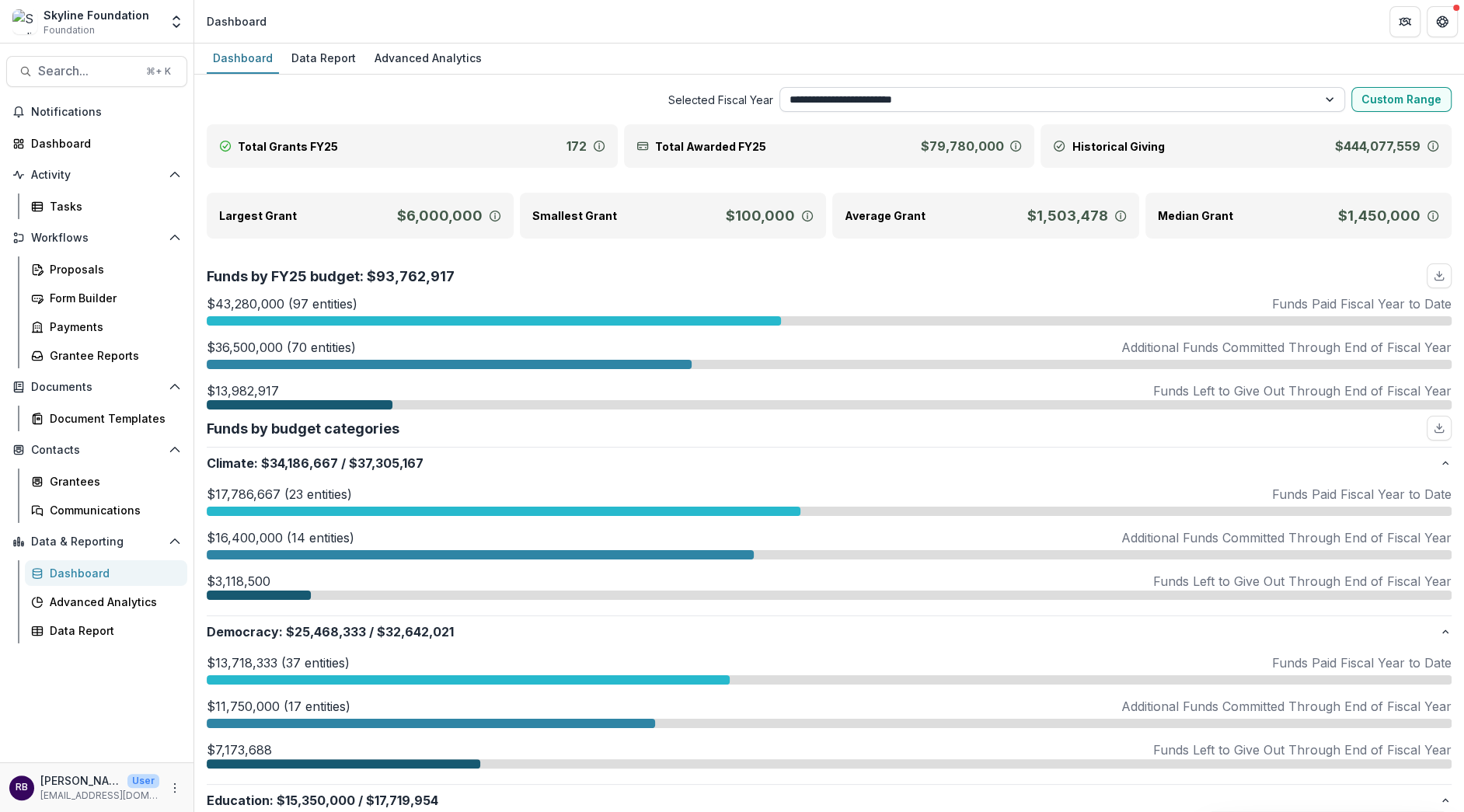
click at [1333, 97] on select "**********" at bounding box center [1062, 99] width 567 height 25
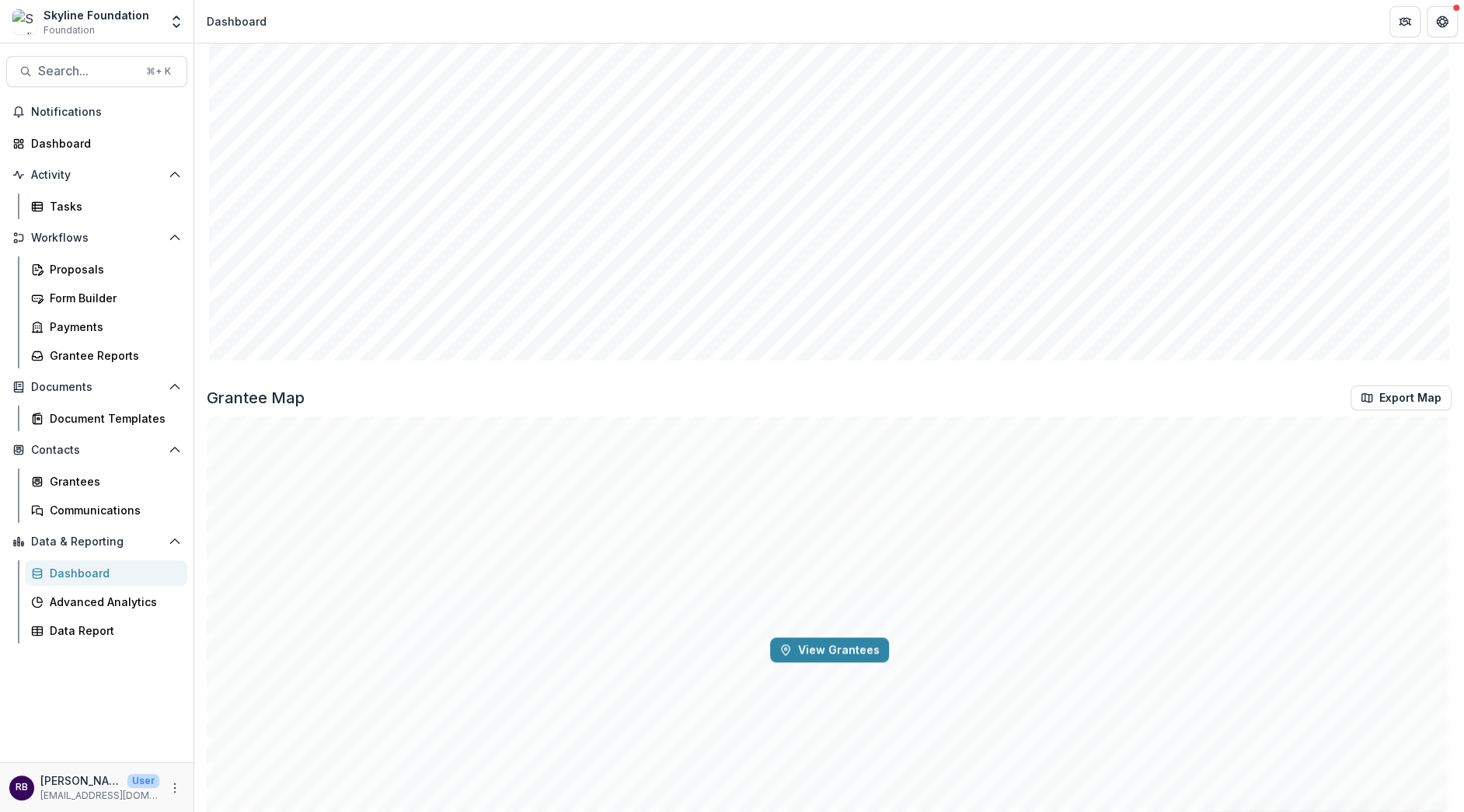
scroll to position [2972, 0]
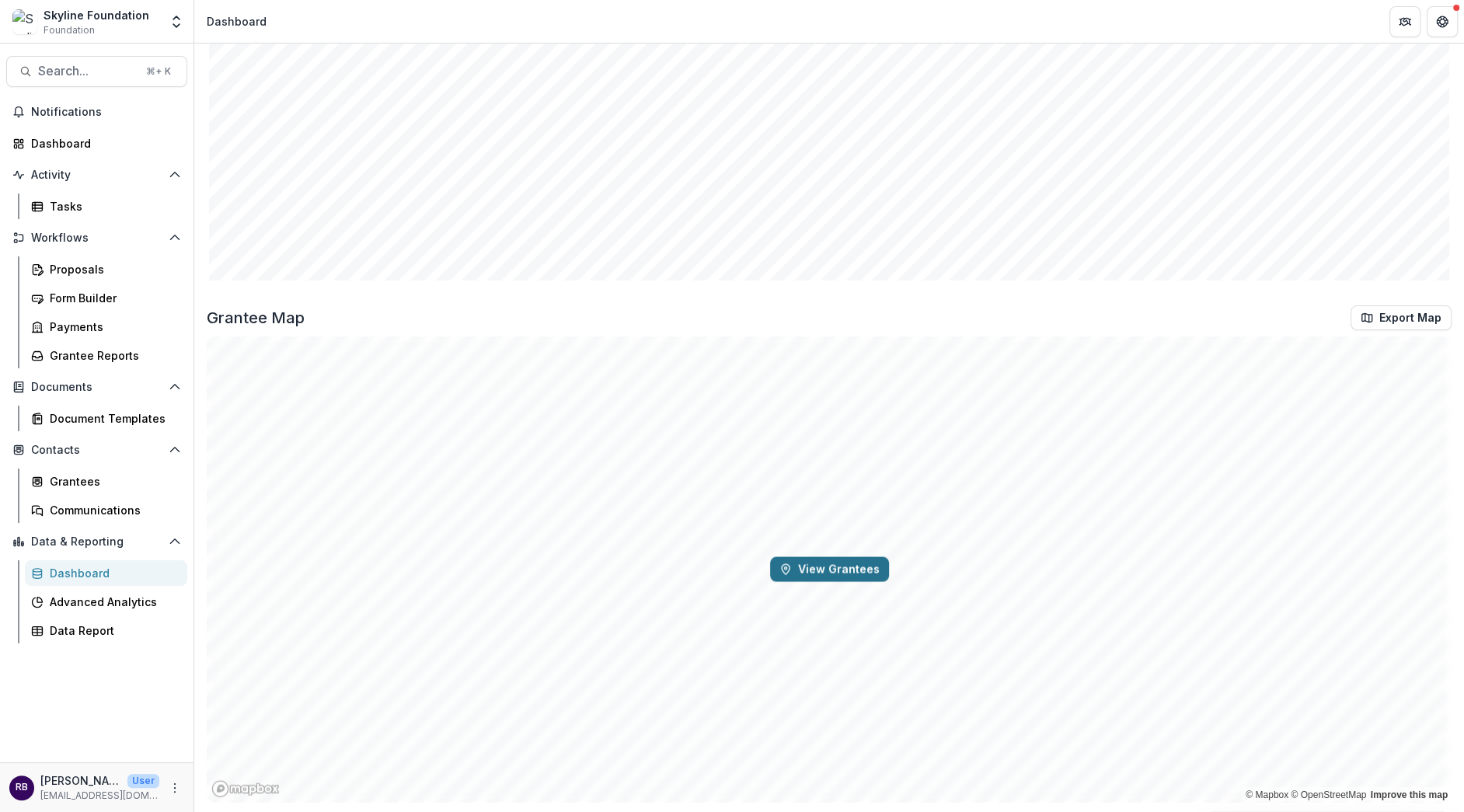
click at [833, 568] on button "View Grantees" at bounding box center [830, 569] width 119 height 25
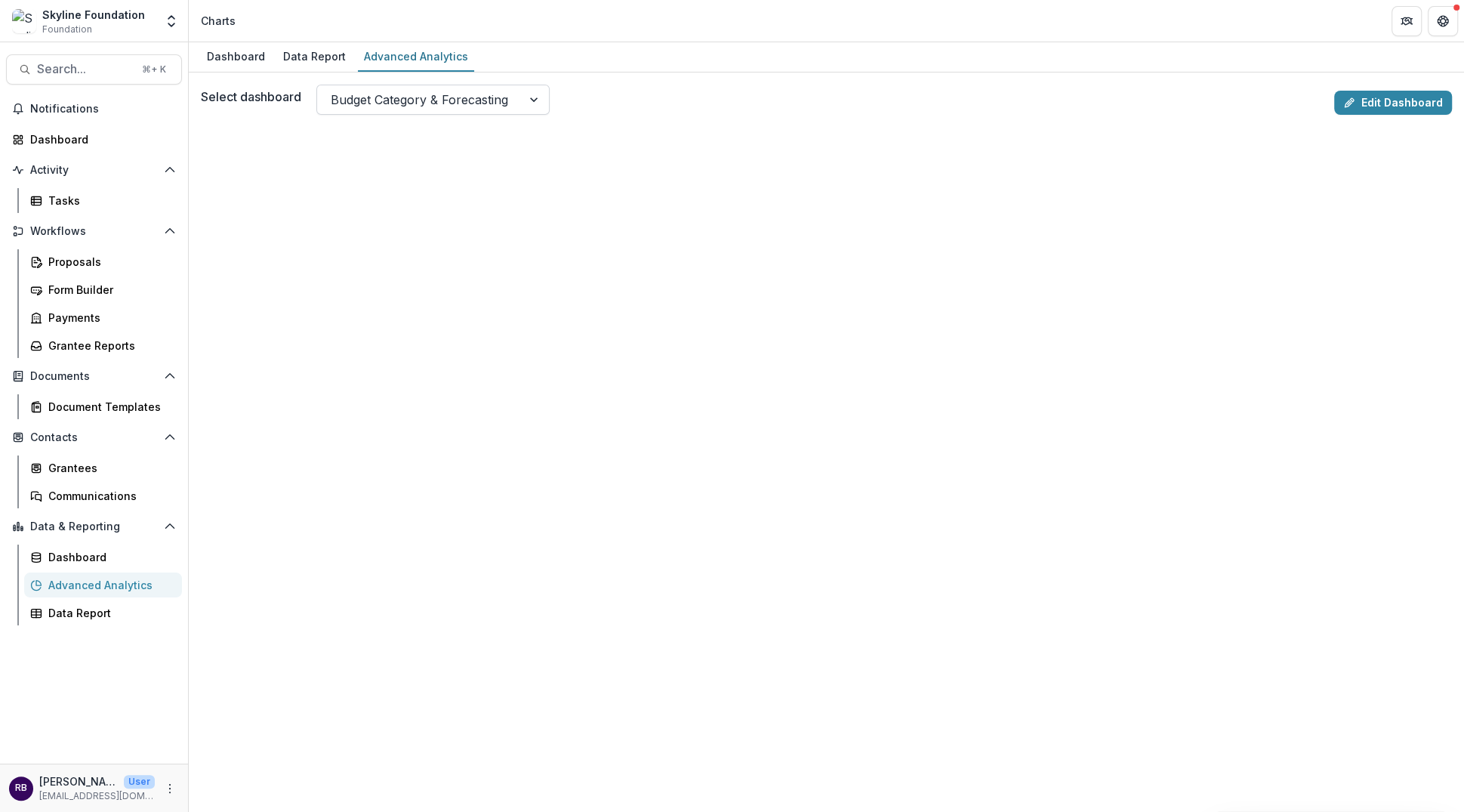
click at [527, 102] on div at bounding box center [535, 99] width 27 height 28
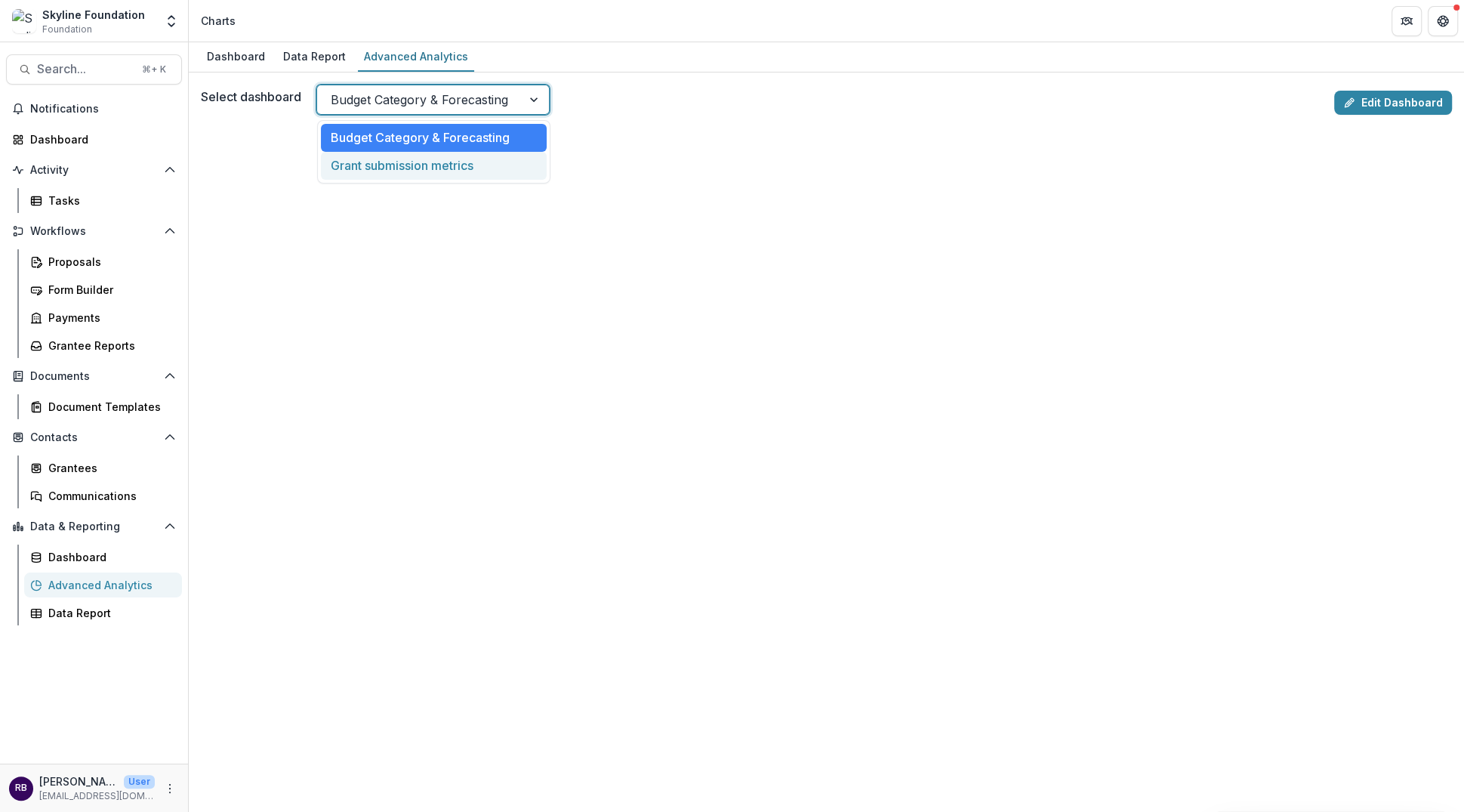
click at [495, 157] on div "Grant submission metrics" at bounding box center [434, 165] width 226 height 27
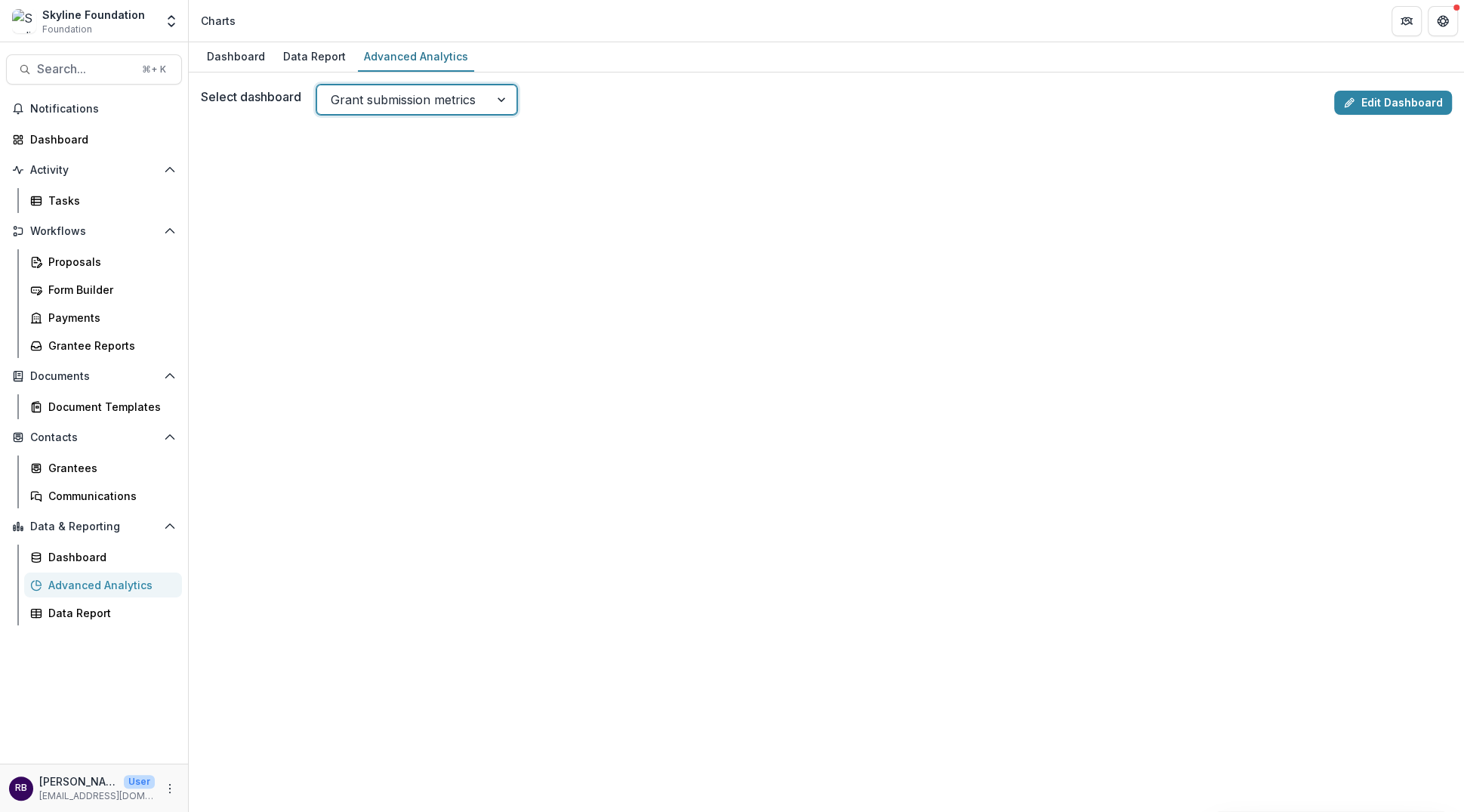
click at [512, 105] on div at bounding box center [502, 99] width 27 height 28
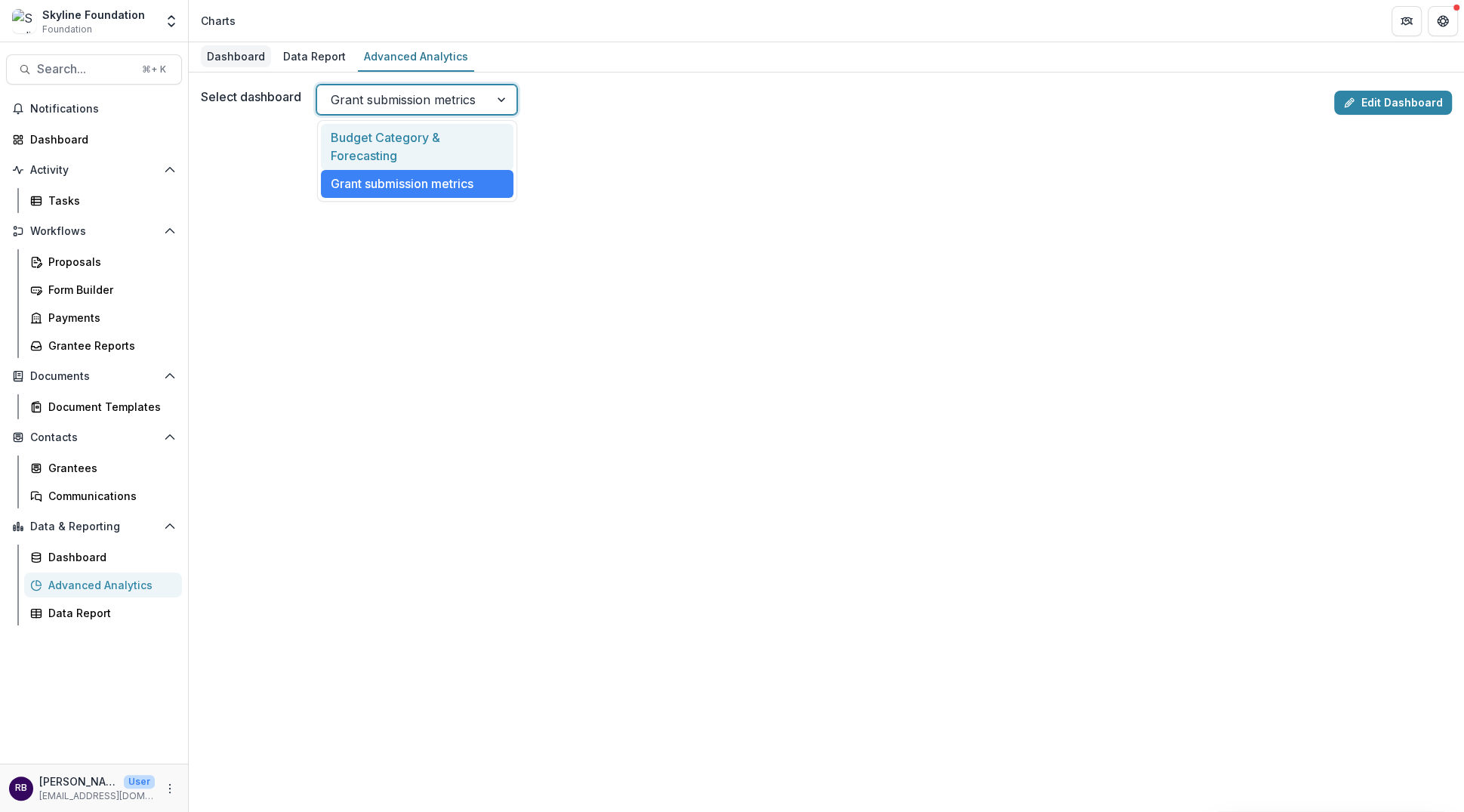
click at [244, 62] on div "Dashboard" at bounding box center [236, 56] width 70 height 22
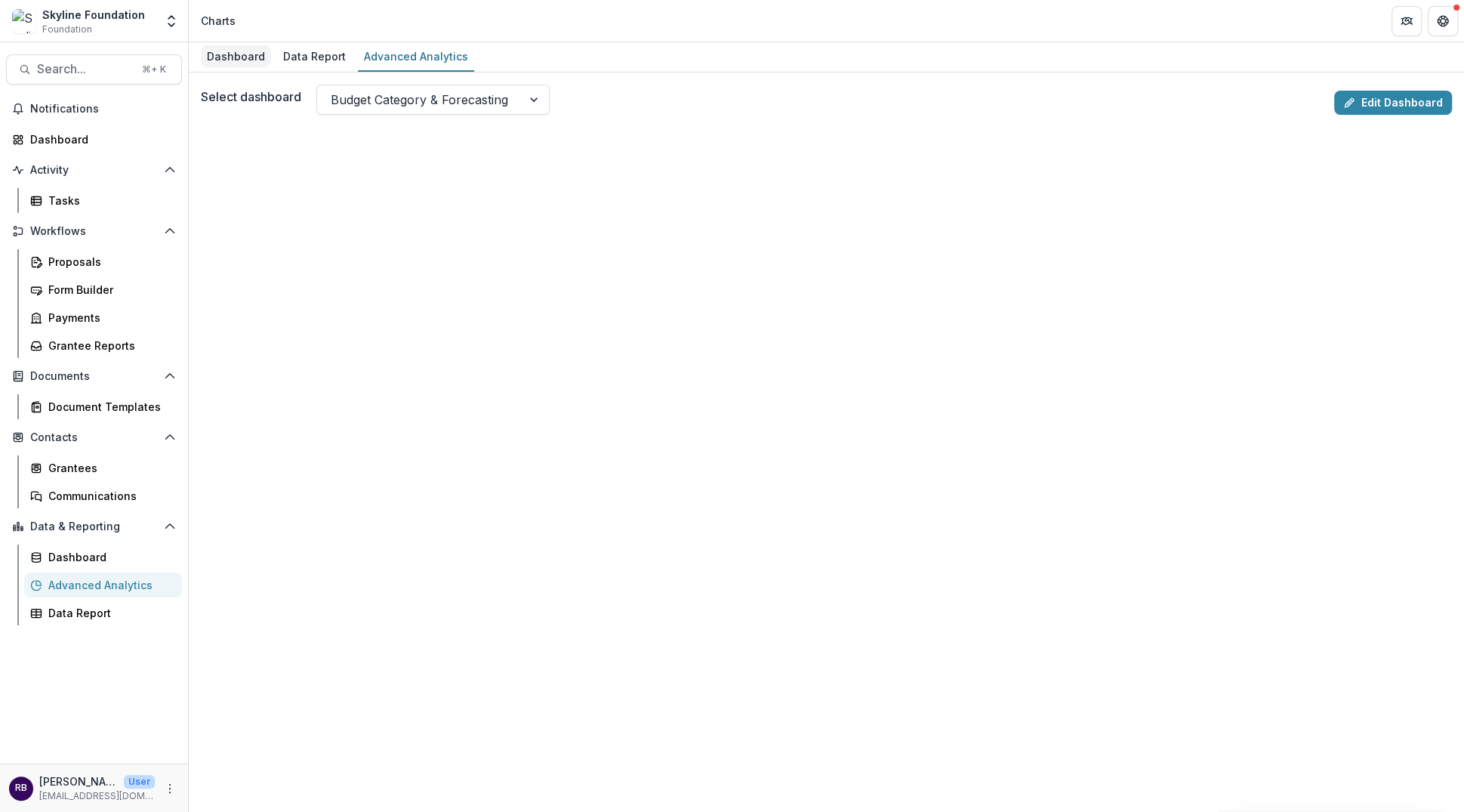
click at [235, 63] on div "Dashboard" at bounding box center [236, 56] width 70 height 22
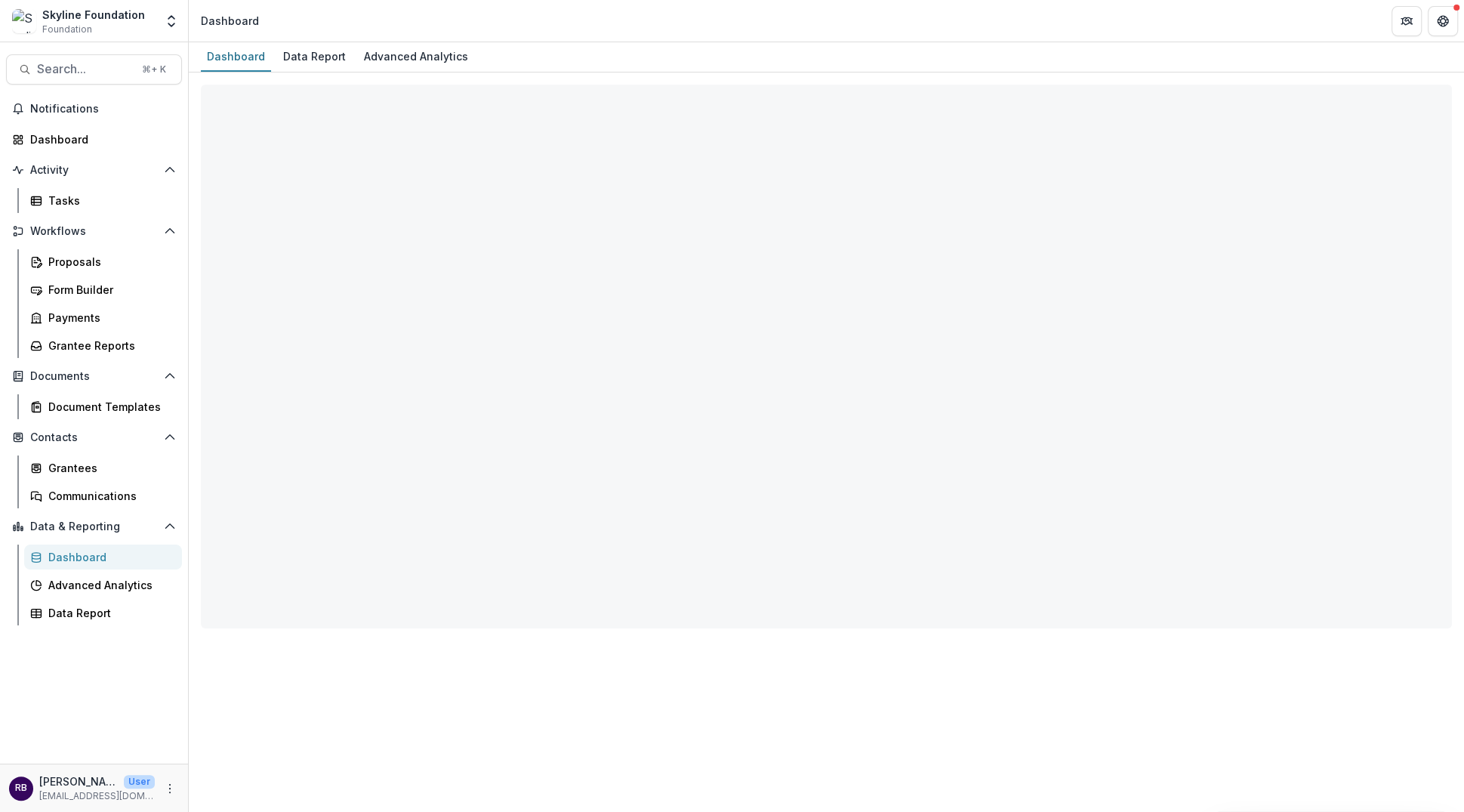
select select "**********"
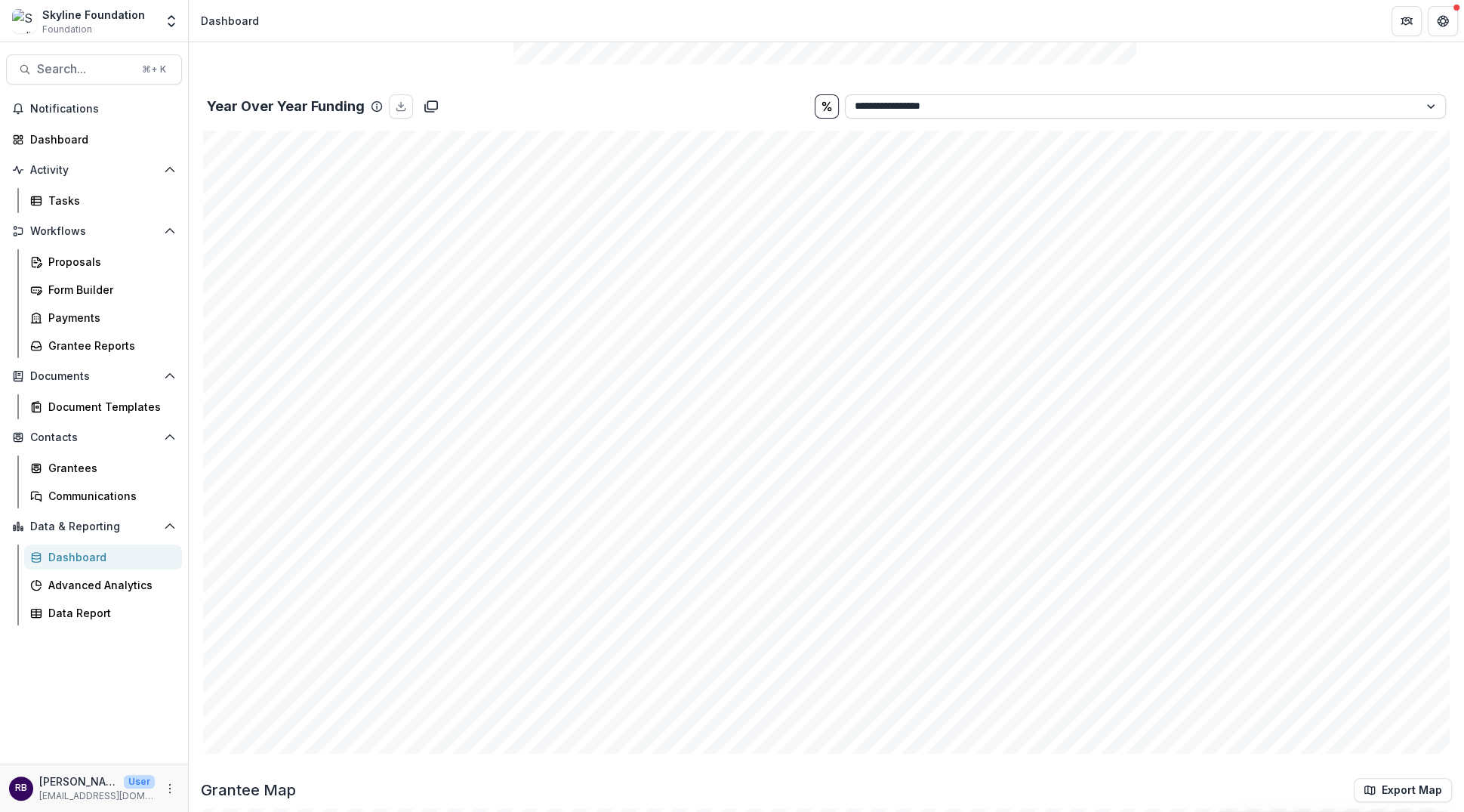
click at [1425, 104] on select "**********" at bounding box center [1146, 107] width 602 height 25
select select "**********"
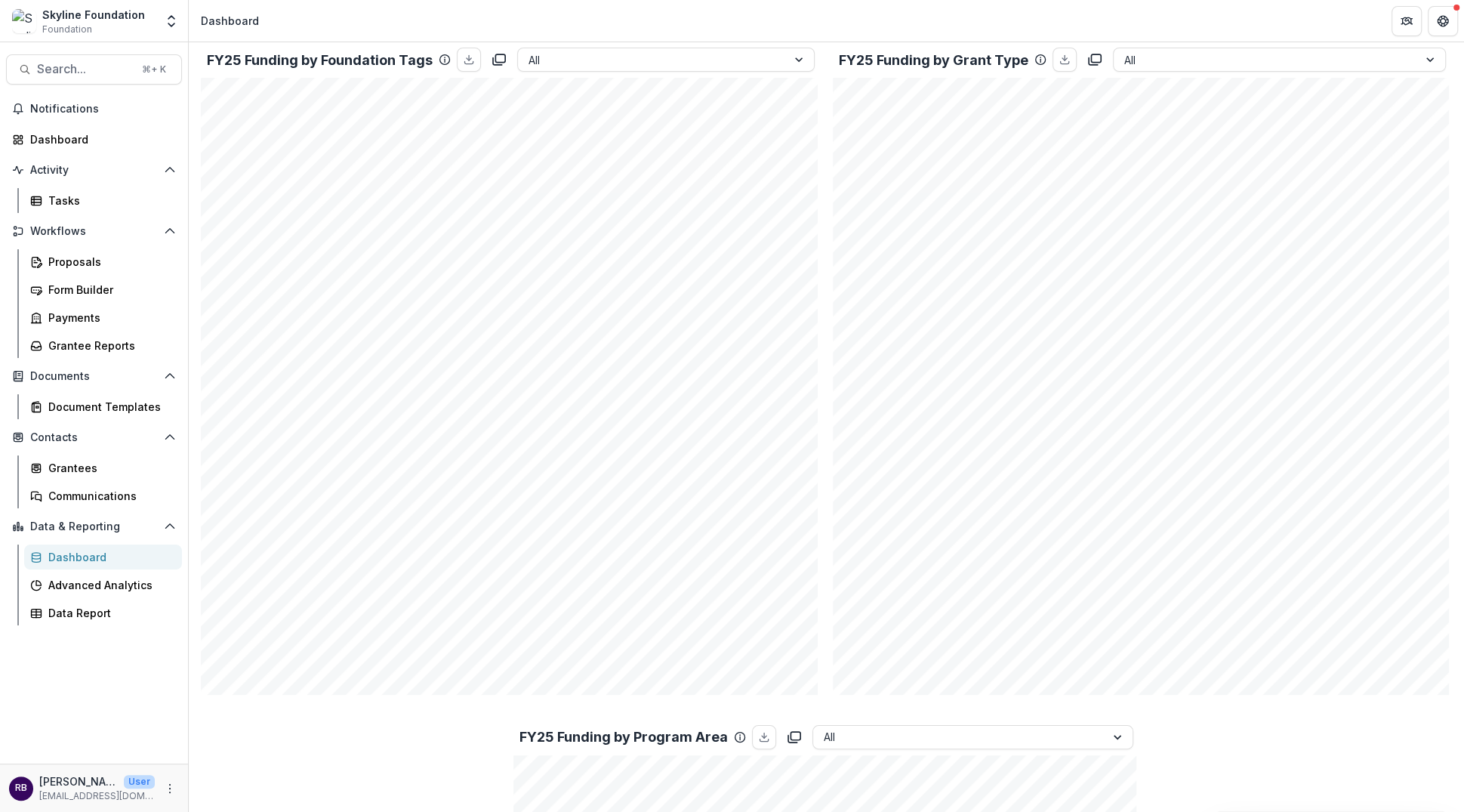
scroll to position [0, 0]
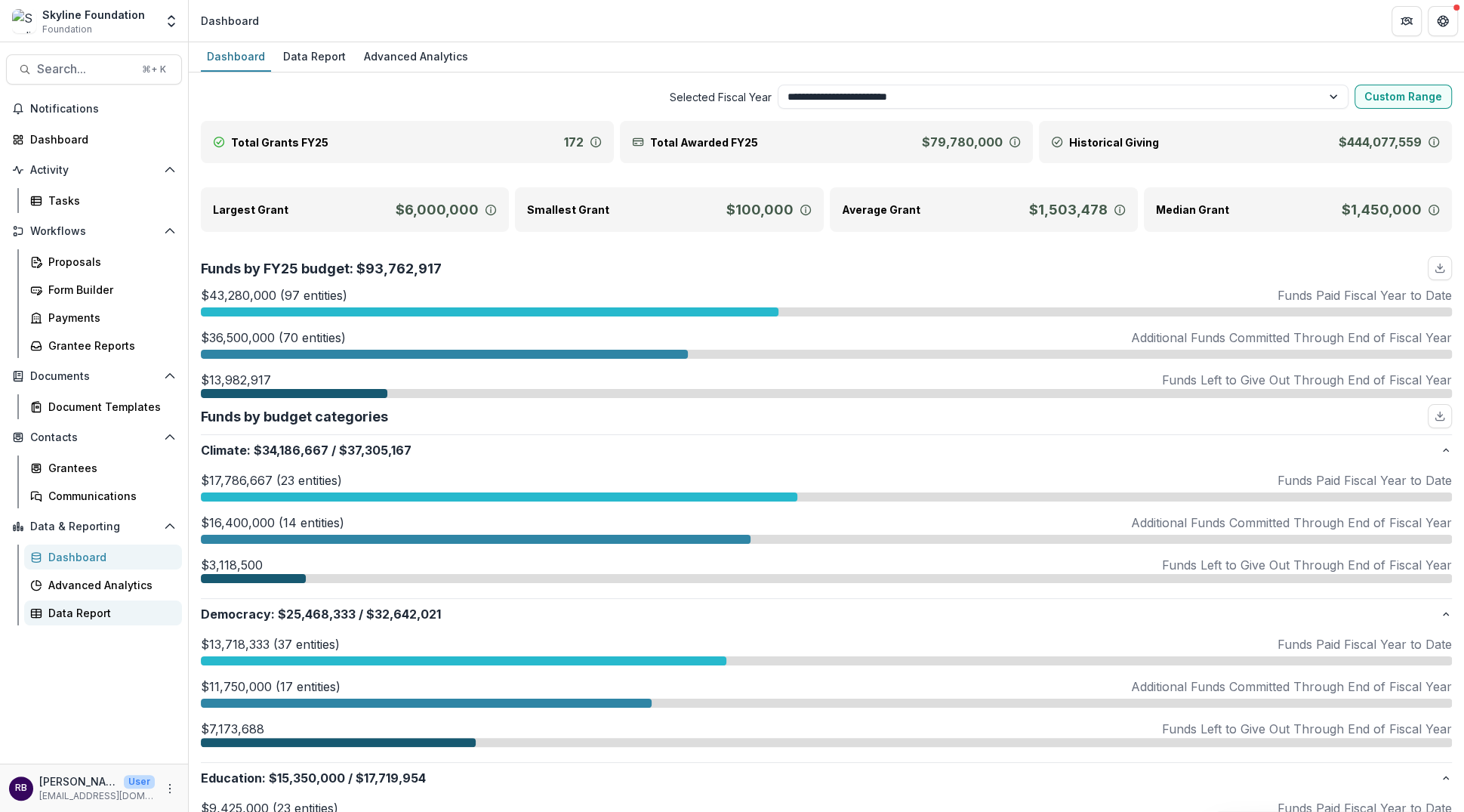
click at [137, 612] on div "Data Report" at bounding box center [109, 612] width 121 height 16
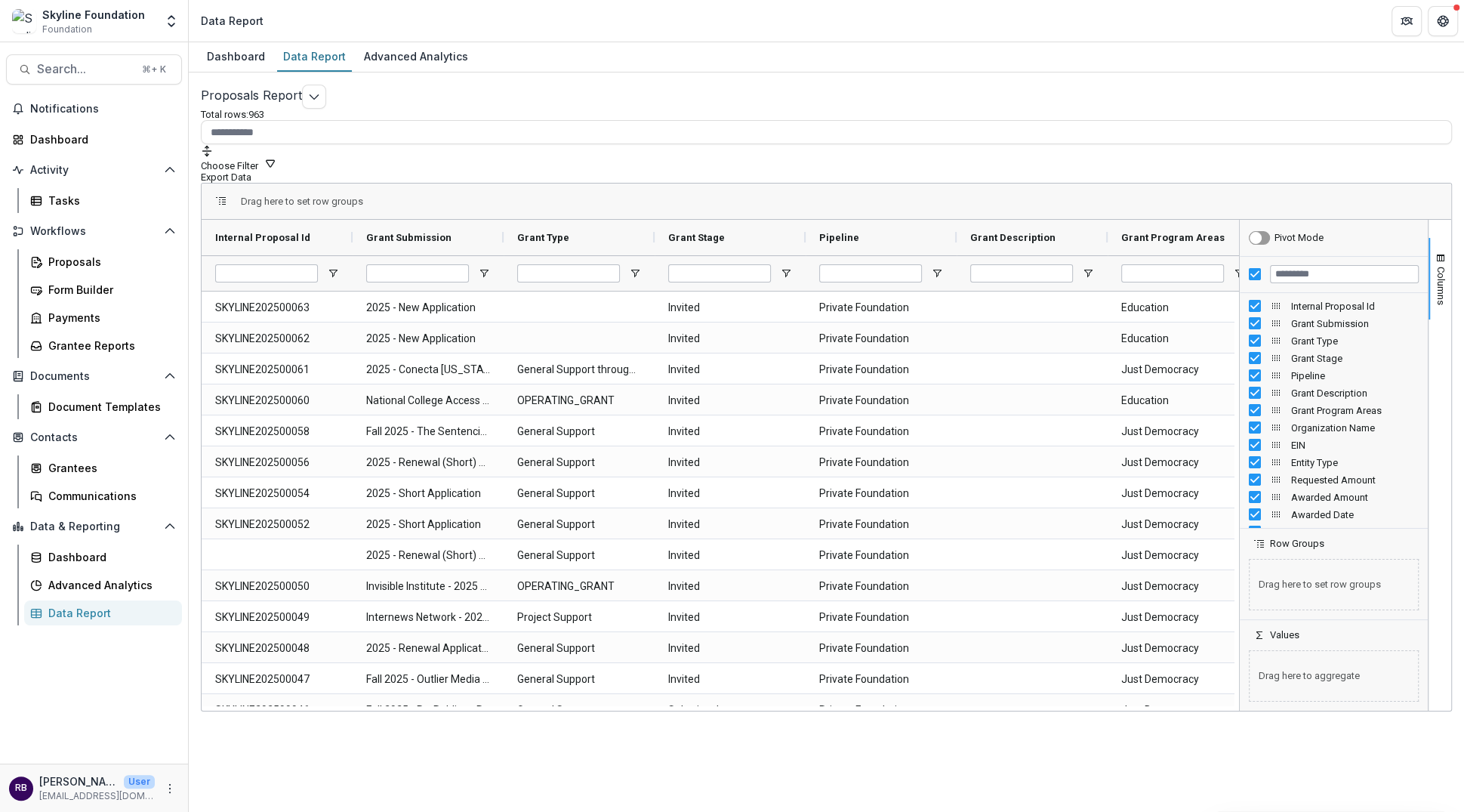
click at [1312, 87] on div "Proposals Report Total rows: 963 Choose Filter Personal Filters Team Filters Te…" at bounding box center [826, 360] width 1252 height 552
click at [277, 157] on icon "button" at bounding box center [270, 163] width 12 height 12
click at [1231, 353] on button "Team Filters" at bounding box center [1256, 359] width 52 height 11
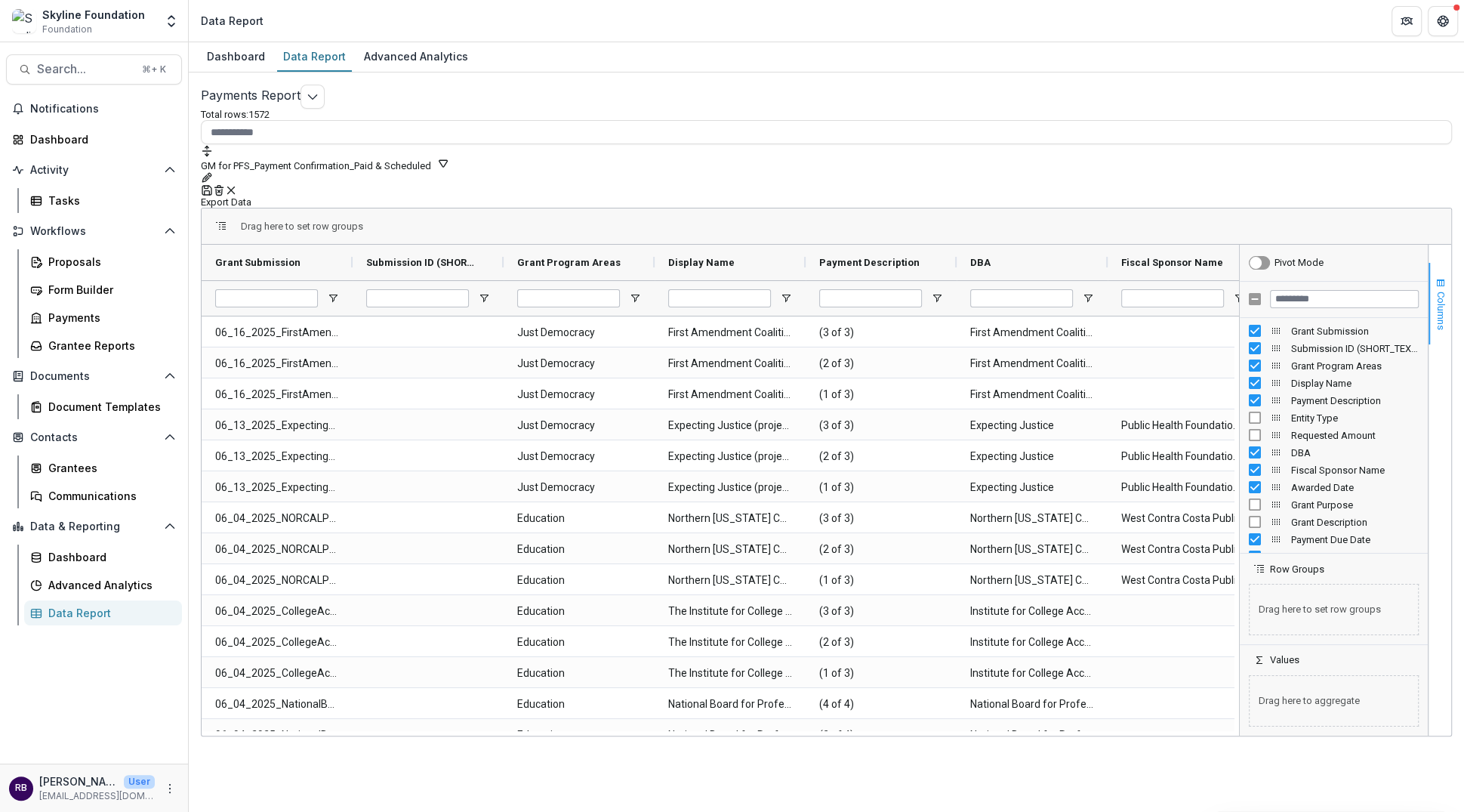
click at [1441, 277] on span "button" at bounding box center [1440, 282] width 12 height 12
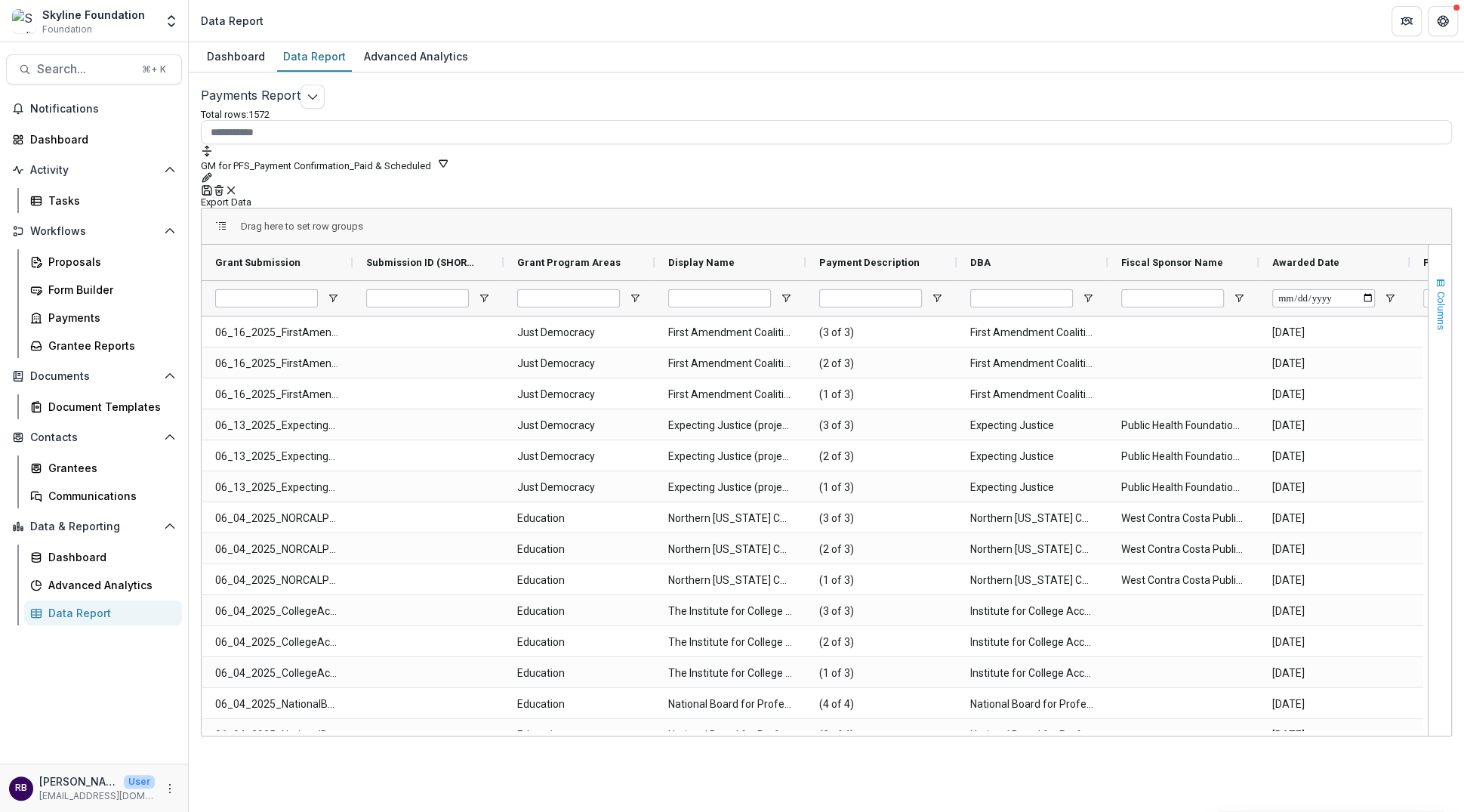
click at [1437, 292] on span "Columns" at bounding box center [1441, 311] width 11 height 39
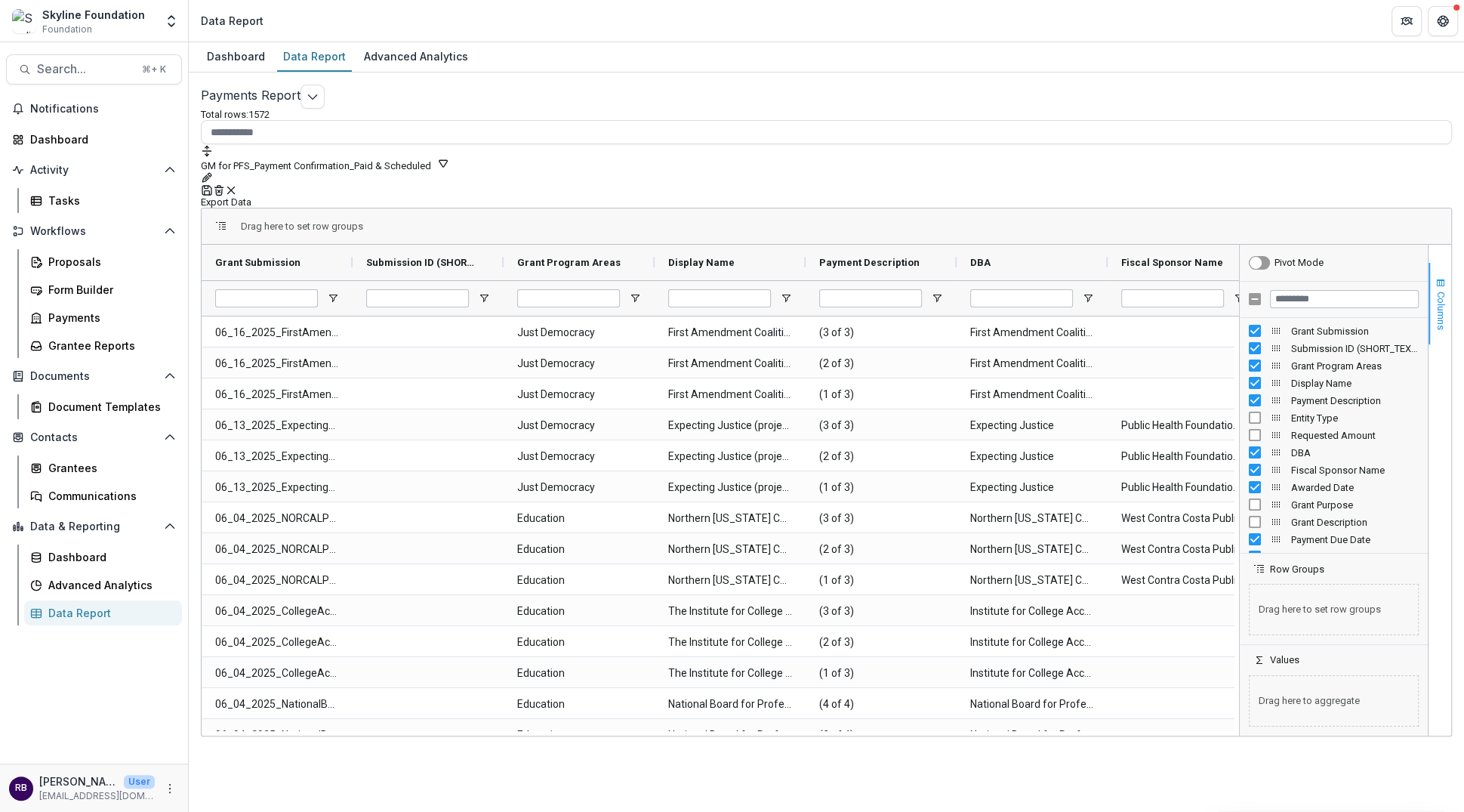
click at [1434, 262] on button "Columns" at bounding box center [1440, 303] width 23 height 81
